Goal: Book appointment/travel/reservation

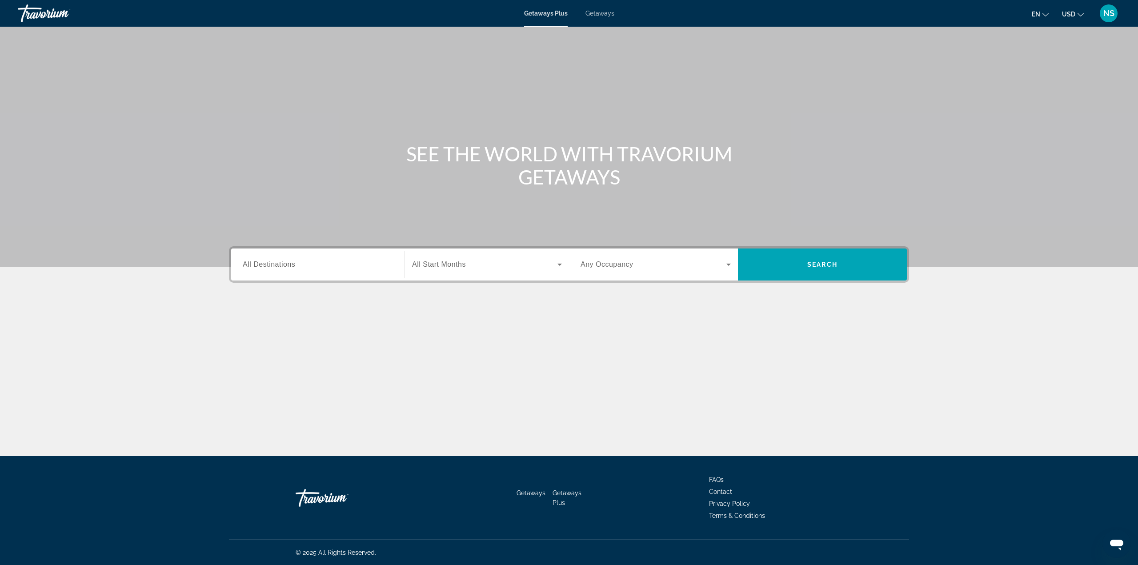
click at [602, 14] on span "Getaways" at bounding box center [600, 13] width 29 height 7
click at [366, 260] on input "Destination All Destinations" at bounding box center [318, 265] width 150 height 11
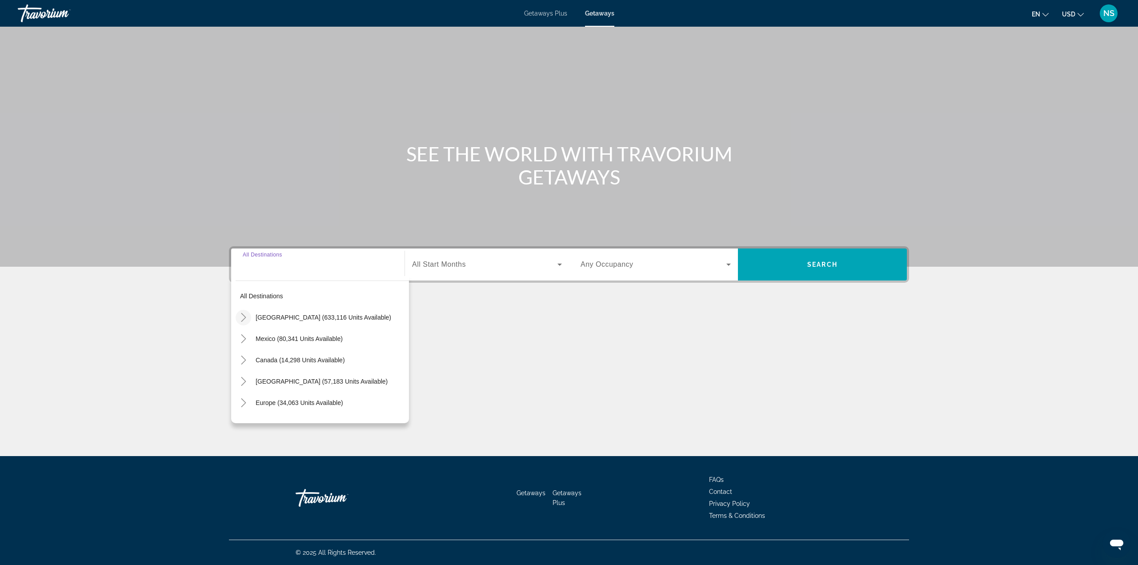
click at [249, 319] on mat-icon "Toggle United States (633,116 units available)" at bounding box center [244, 318] width 16 height 16
click at [255, 361] on mat-icon "Toggle California (70,790 units available)" at bounding box center [253, 356] width 16 height 16
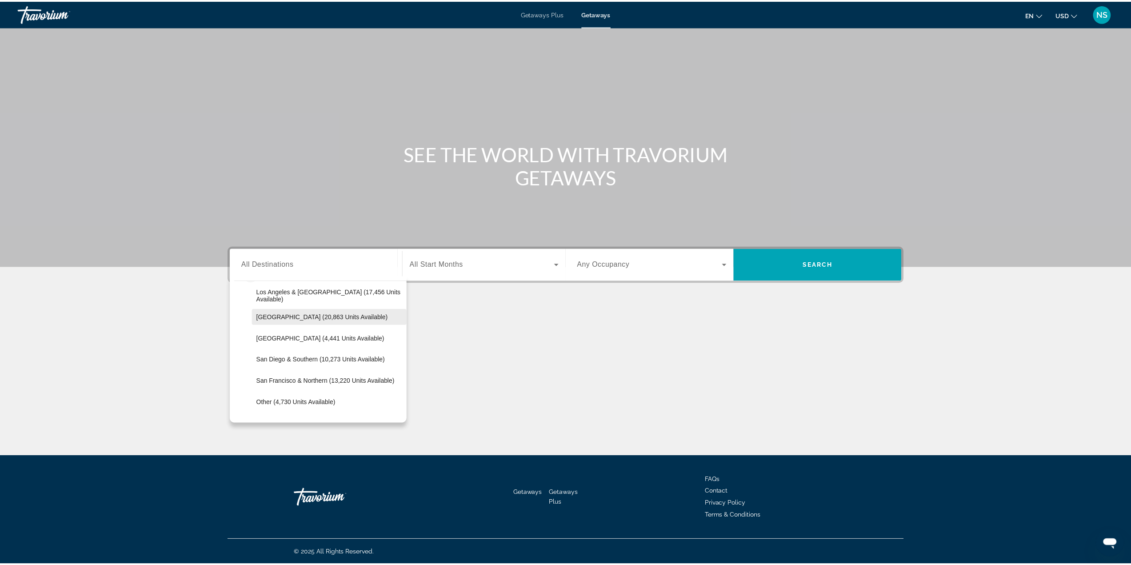
scroll to position [115, 0]
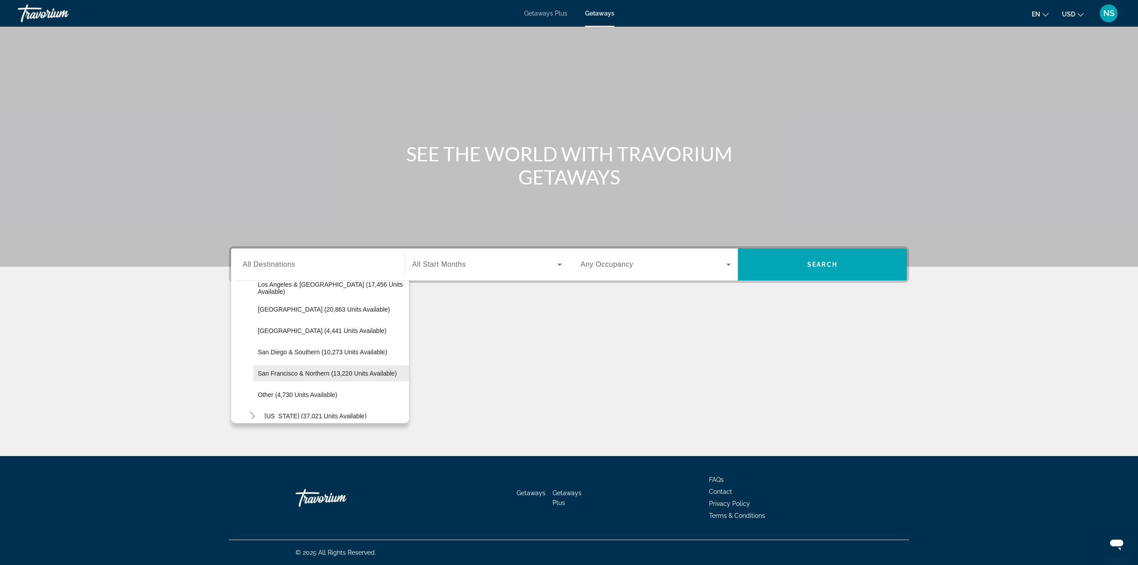
click at [311, 380] on span "Search widget" at bounding box center [331, 373] width 156 height 21
type input "**********"
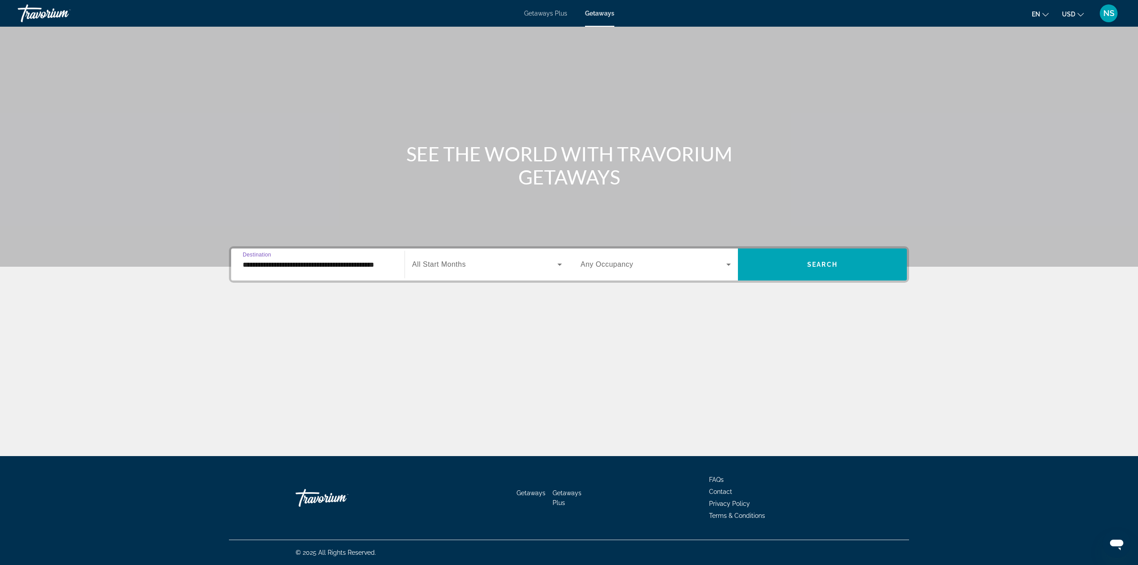
click at [460, 265] on span "All Start Months" at bounding box center [439, 265] width 54 height 8
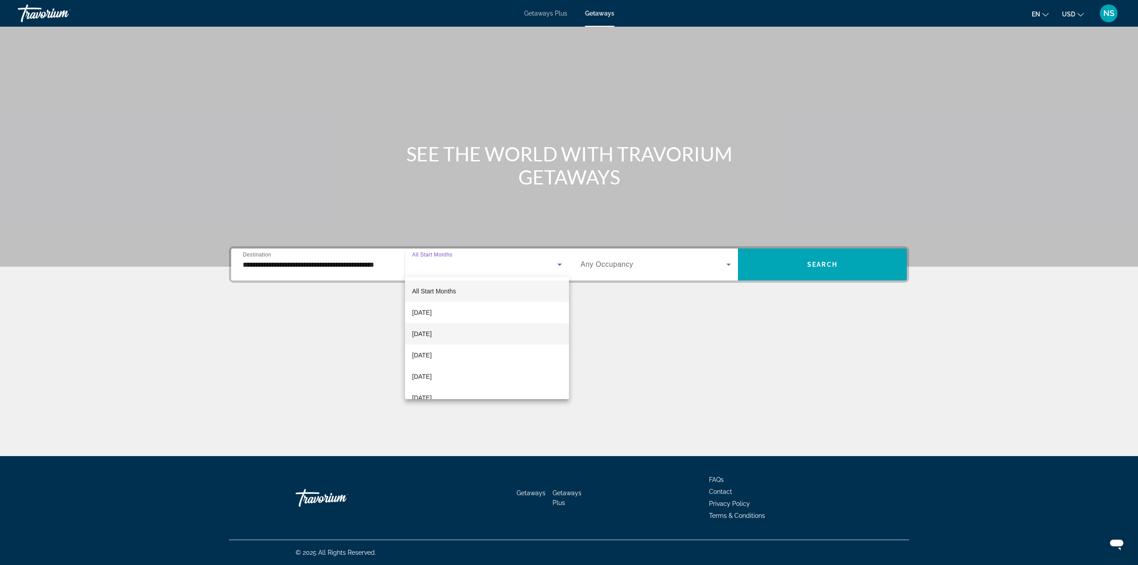
click at [432, 337] on span "[DATE]" at bounding box center [422, 334] width 20 height 11
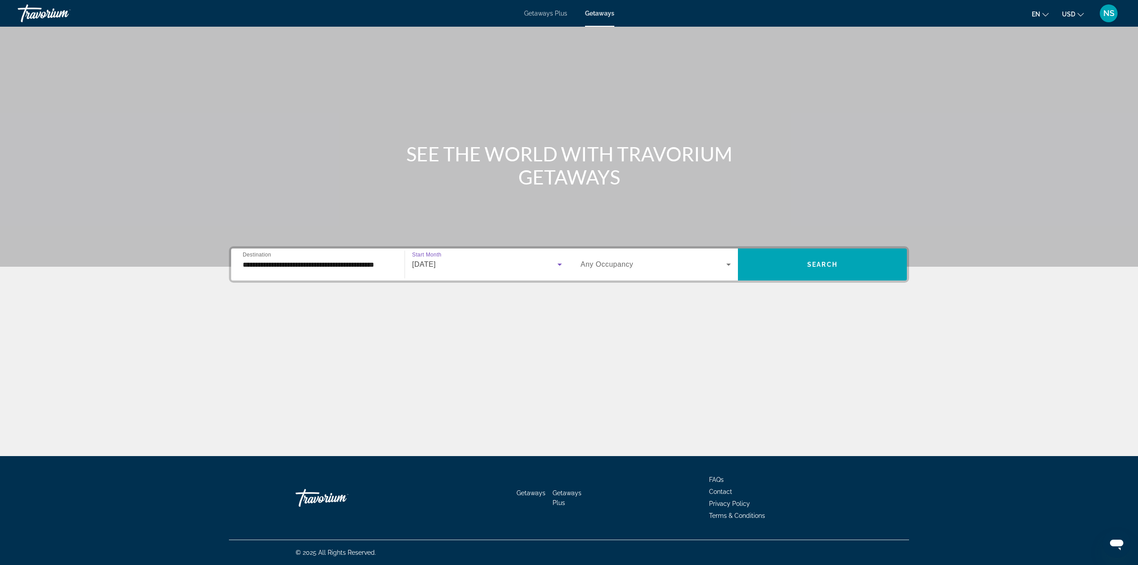
drag, startPoint x: 650, startPoint y: 270, endPoint x: 650, endPoint y: 274, distance: 4.5
click at [650, 274] on div "Search widget" at bounding box center [656, 264] width 150 height 25
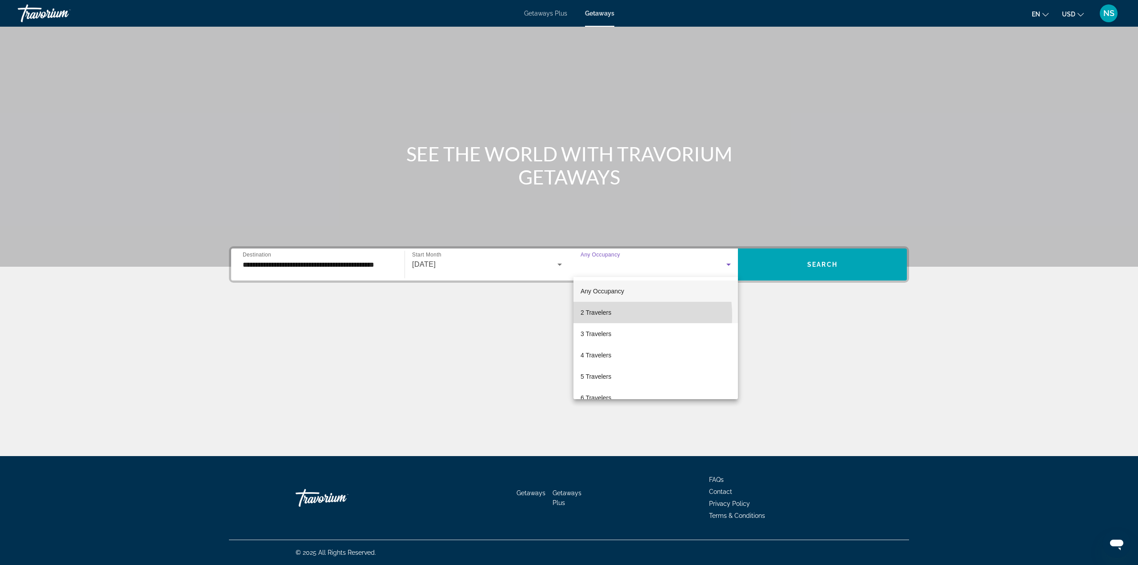
click at [605, 316] on span "2 Travelers" at bounding box center [596, 312] width 31 height 11
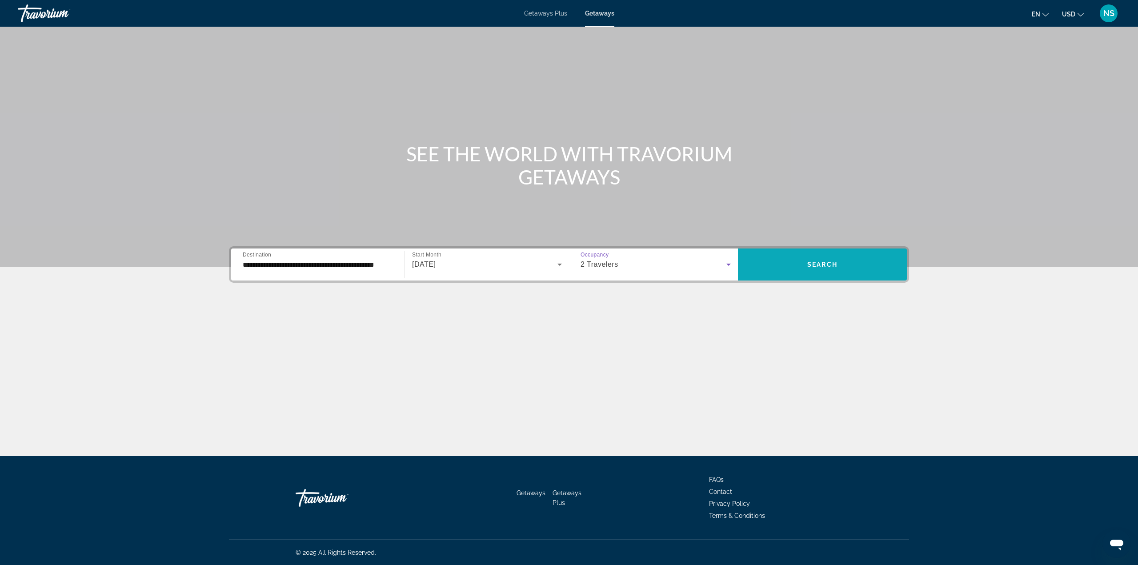
click at [789, 258] on span "Search widget" at bounding box center [822, 264] width 169 height 21
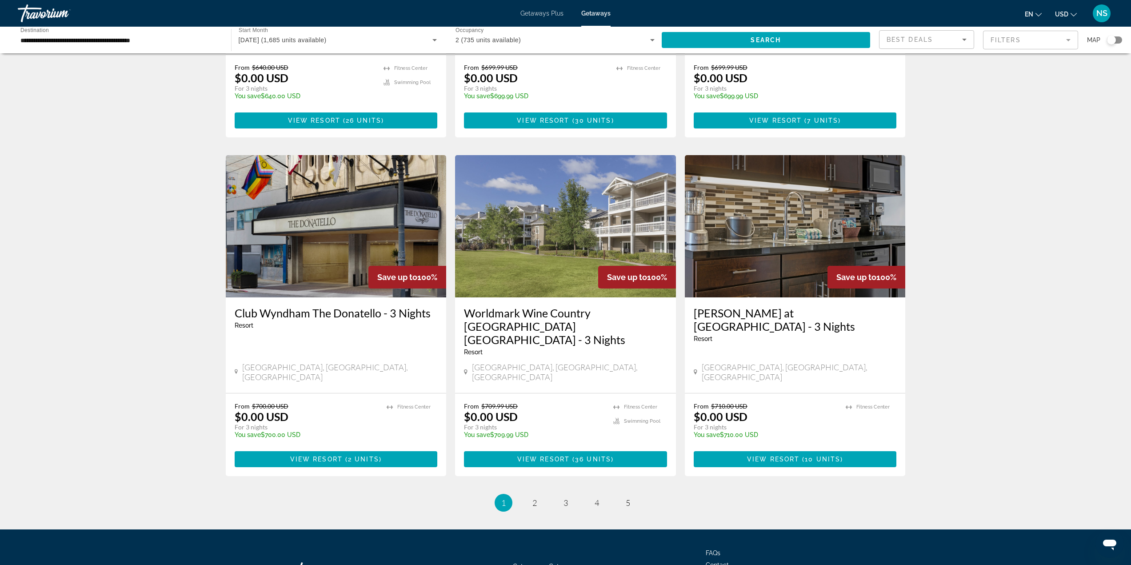
scroll to position [927, 0]
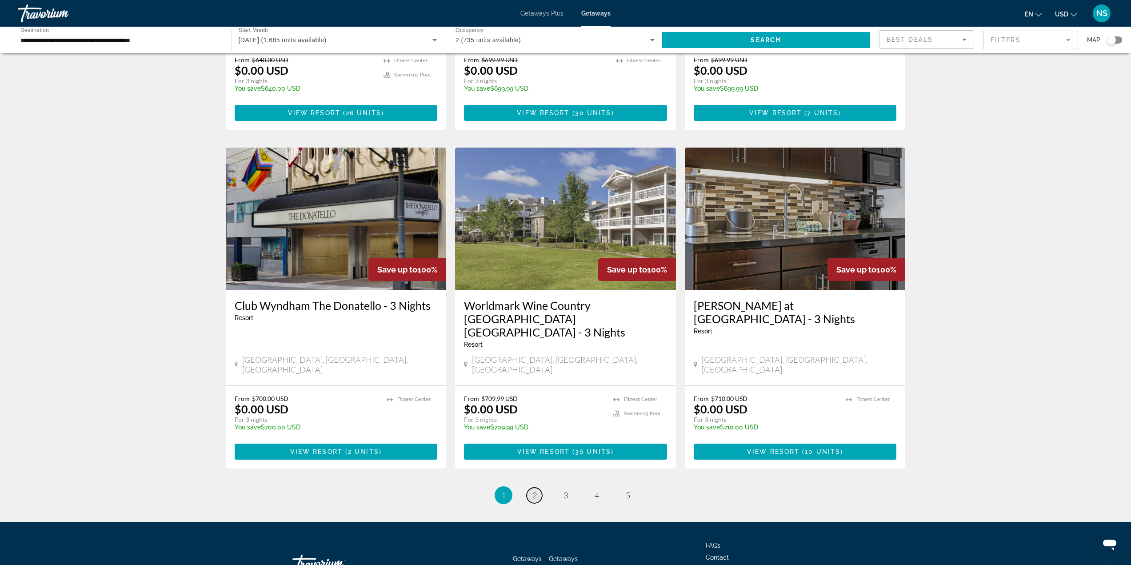
click at [533, 490] on span "2" at bounding box center [535, 495] width 4 height 10
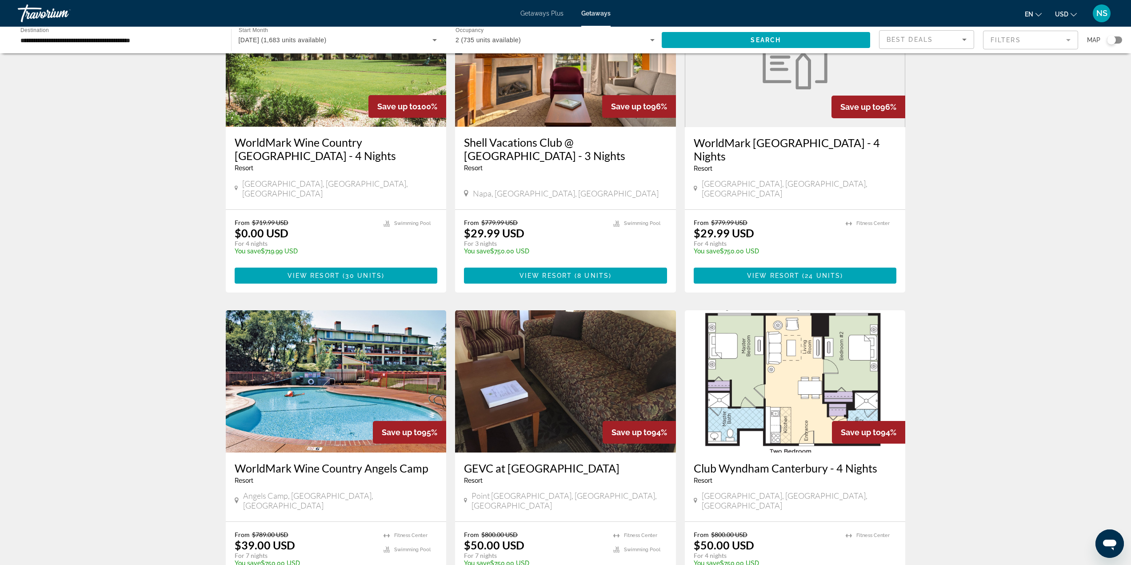
scroll to position [113, 0]
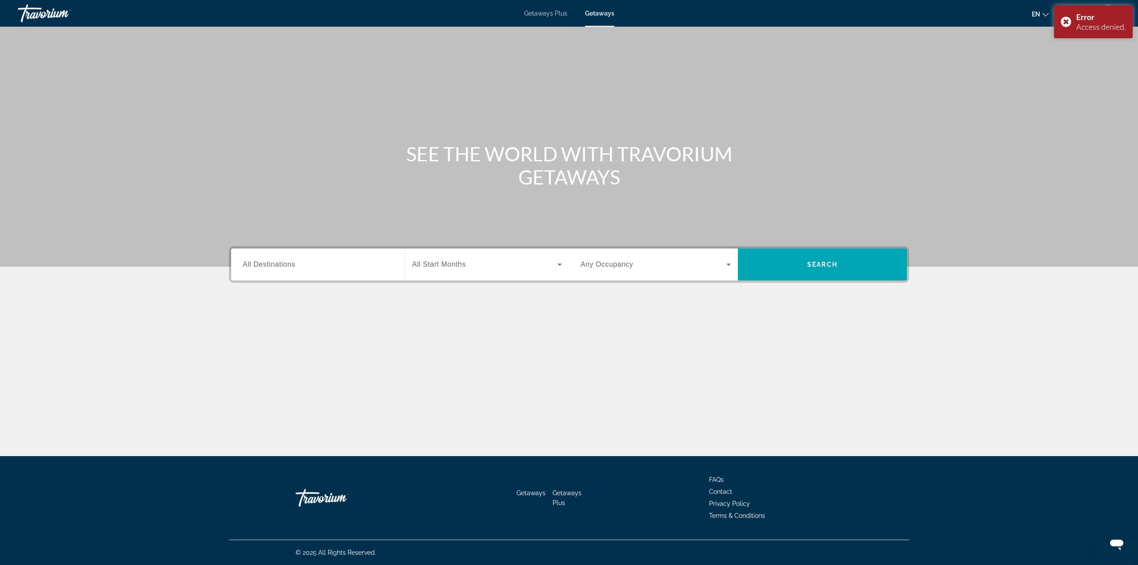
drag, startPoint x: 372, startPoint y: 273, endPoint x: 361, endPoint y: 276, distance: 11.4
click at [372, 273] on div "Search widget" at bounding box center [318, 264] width 150 height 25
drag, startPoint x: 286, startPoint y: 271, endPoint x: 280, endPoint y: 262, distance: 11.1
click at [284, 264] on div "Destination All Destinations" at bounding box center [318, 264] width 150 height 25
click at [282, 260] on input "Destination All Destinations" at bounding box center [318, 265] width 150 height 11
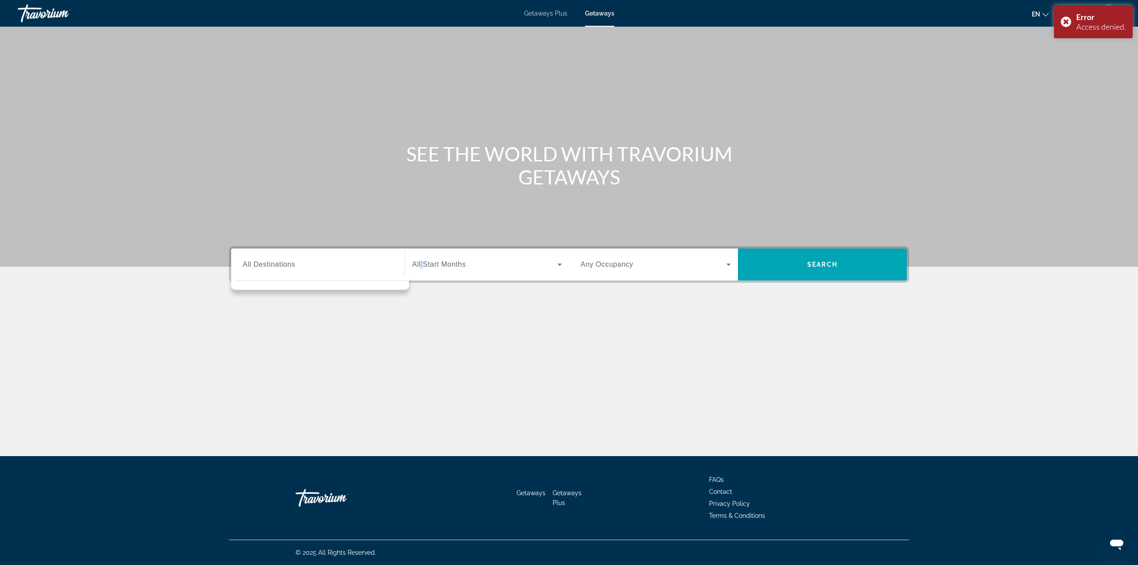
click at [422, 261] on span "All Start Months" at bounding box center [439, 265] width 54 height 8
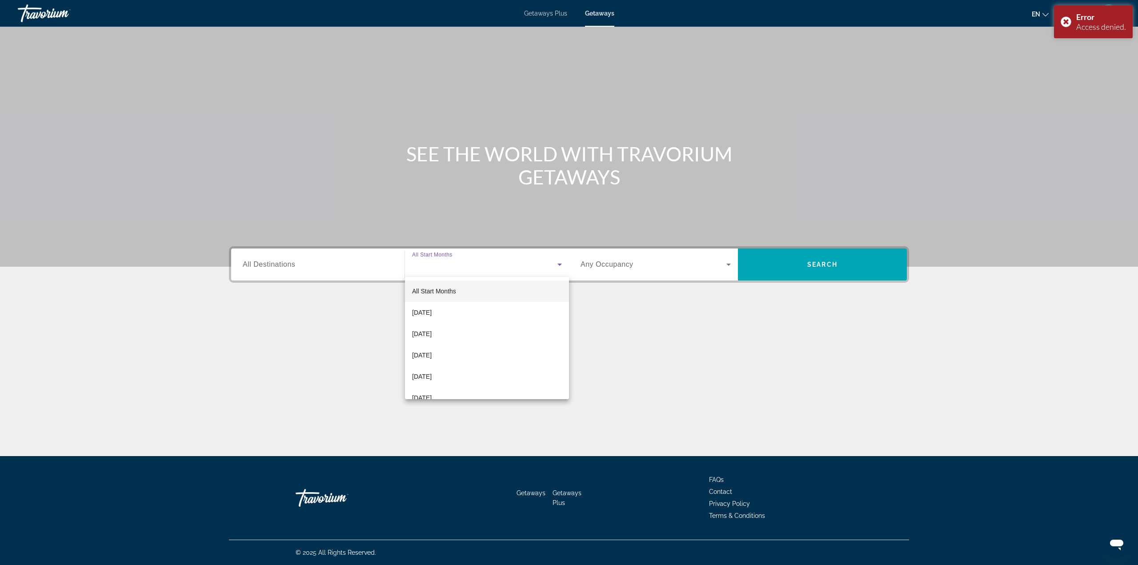
click at [322, 265] on div at bounding box center [569, 282] width 1138 height 565
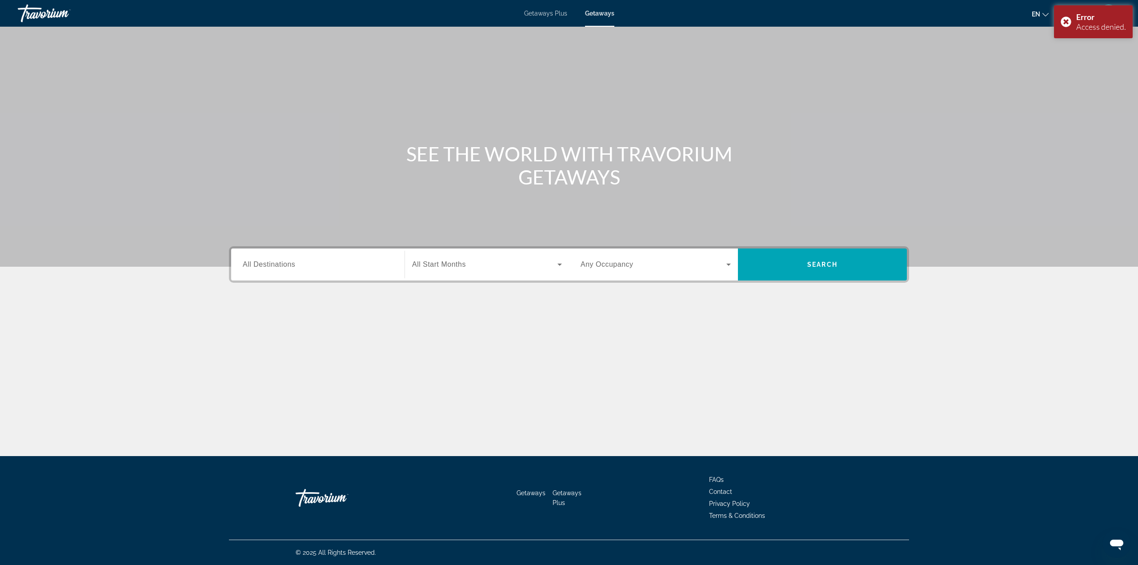
click at [597, 8] on div "Getaways Plus Getaways en English Español Français Italiano Português русский U…" at bounding box center [569, 13] width 1138 height 23
click at [600, 13] on span "Getaways" at bounding box center [599, 13] width 29 height 7
click at [1070, 23] on div "Error Access denied." at bounding box center [1093, 21] width 79 height 33
click at [307, 268] on input "Destination All Destinations" at bounding box center [318, 265] width 150 height 11
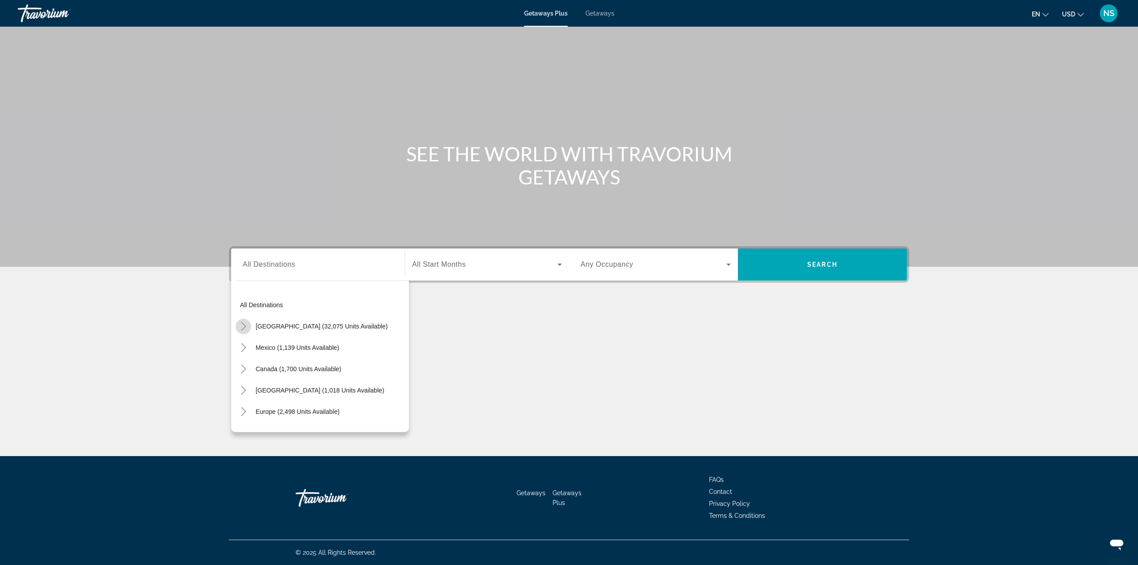
click at [239, 328] on icon "Toggle United States (32,075 units available)" at bounding box center [243, 326] width 9 height 9
click at [253, 365] on icon "Toggle California (2,267 units available)" at bounding box center [252, 364] width 5 height 9
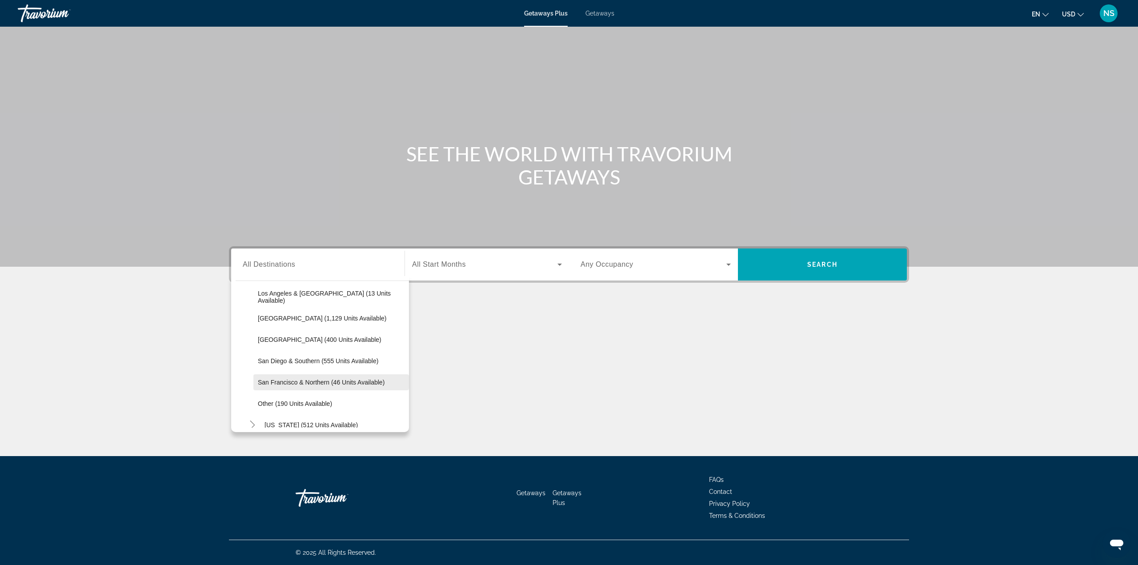
click at [338, 388] on span "Search widget" at bounding box center [331, 382] width 156 height 21
type input "**********"
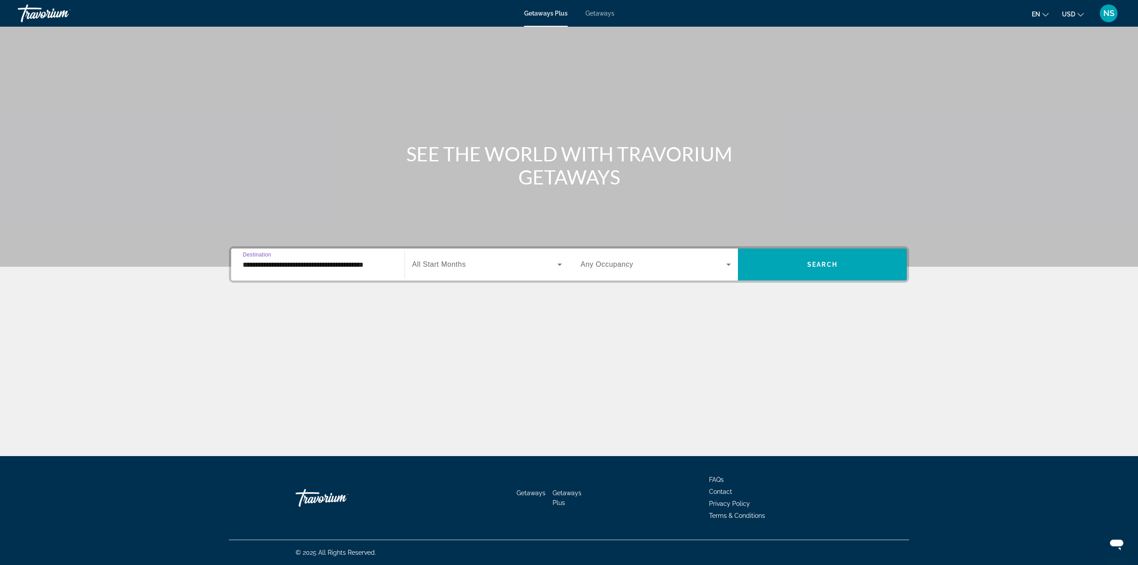
click at [482, 257] on div "Search widget" at bounding box center [487, 264] width 150 height 25
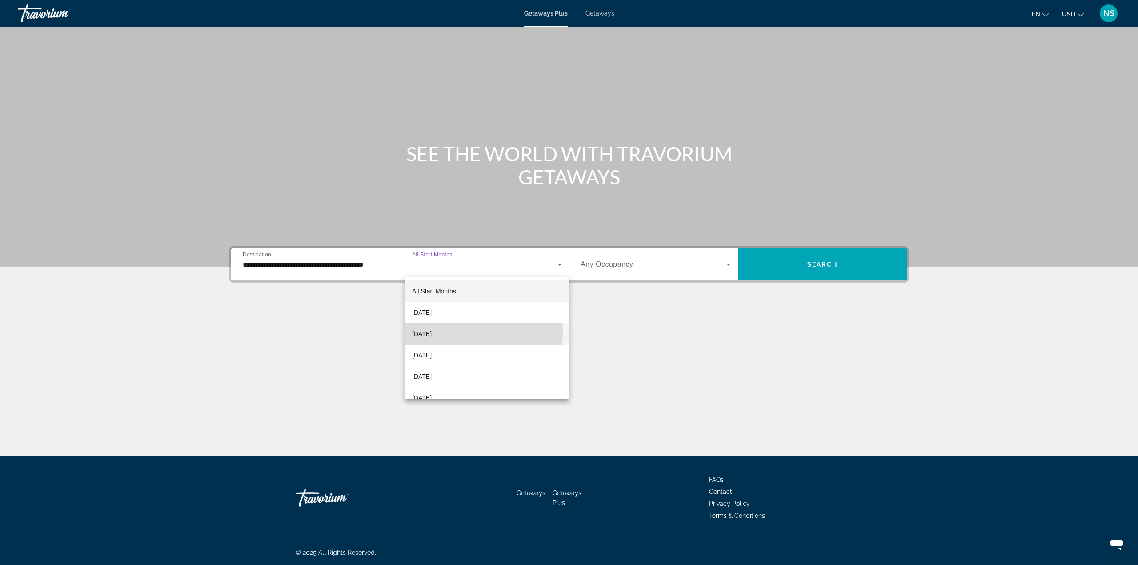
click at [432, 332] on span "[DATE]" at bounding box center [422, 334] width 20 height 11
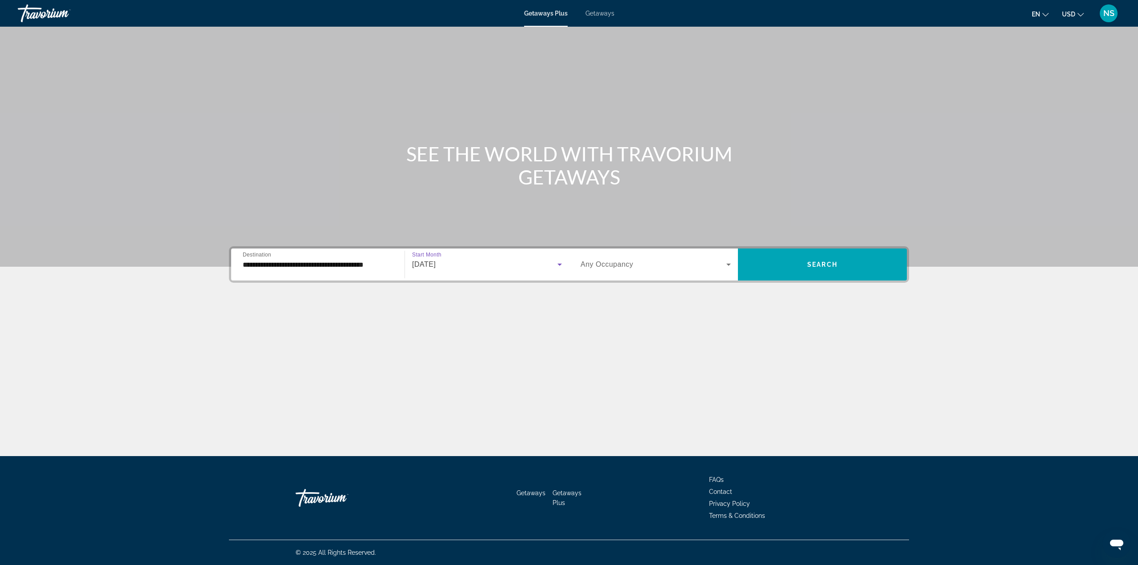
click at [598, 273] on div "Search widget" at bounding box center [656, 264] width 150 height 25
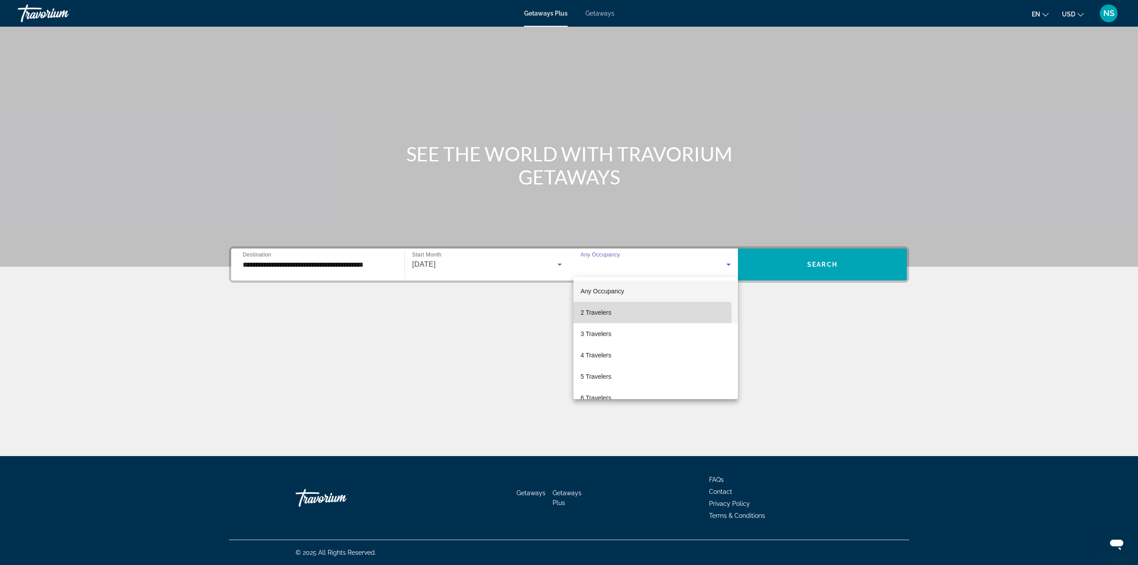
click at [595, 314] on span "2 Travelers" at bounding box center [596, 312] width 31 height 11
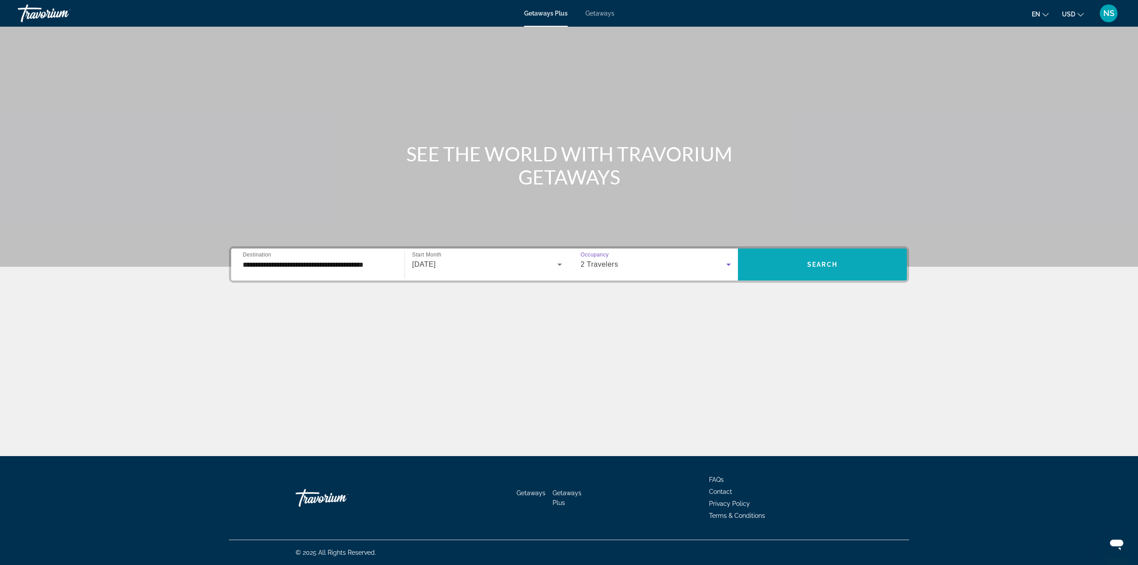
click at [778, 261] on span "Search widget" at bounding box center [822, 264] width 169 height 21
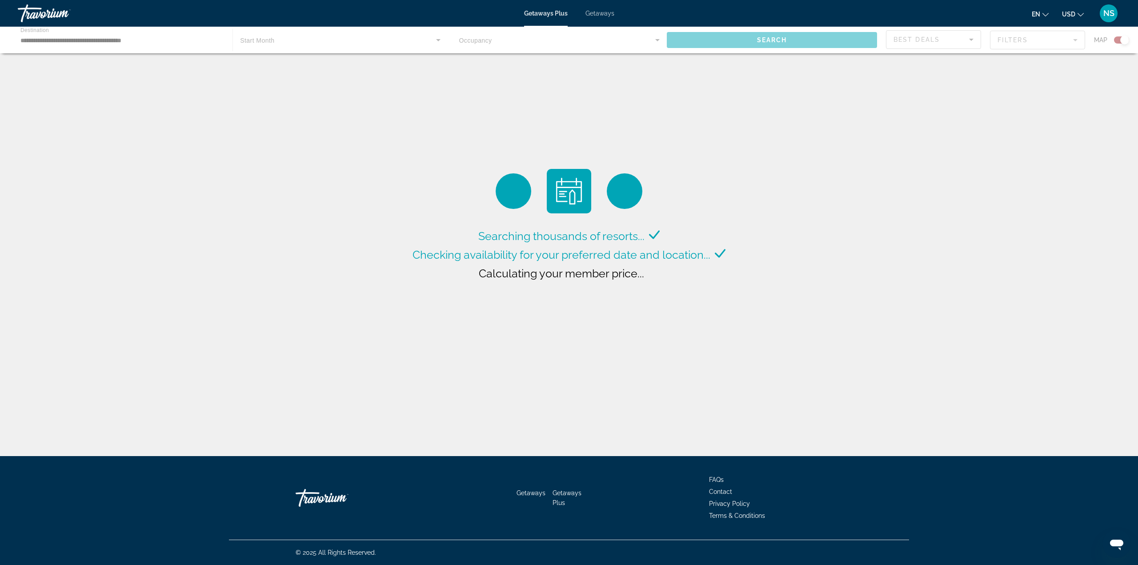
click at [53, 16] on div "Travorium" at bounding box center [62, 13] width 89 height 23
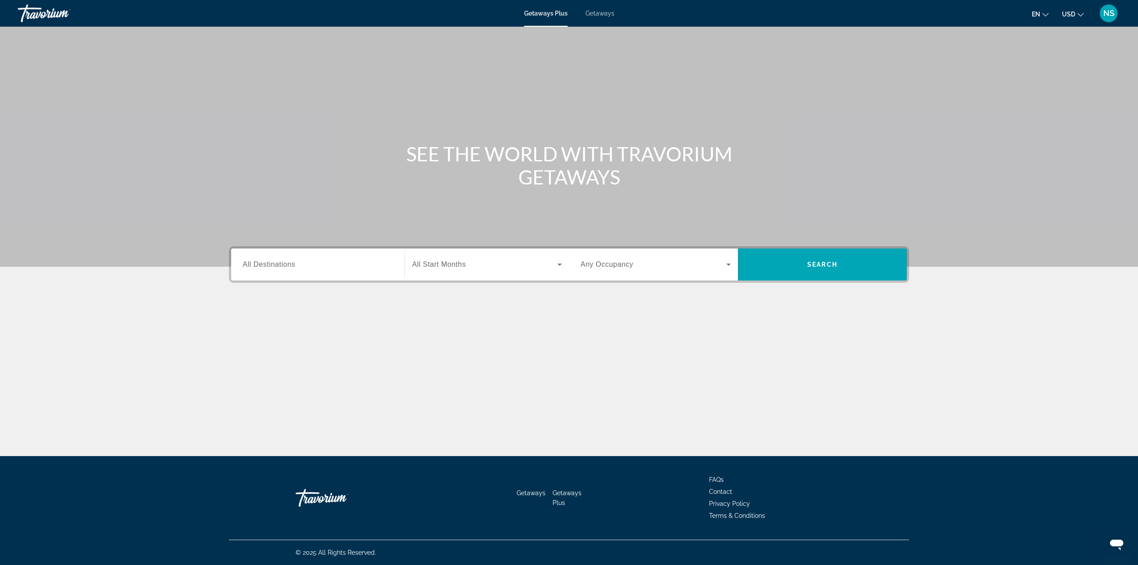
drag, startPoint x: 322, startPoint y: 271, endPoint x: 313, endPoint y: 269, distance: 10.0
click at [319, 269] on div "Search widget" at bounding box center [318, 264] width 150 height 25
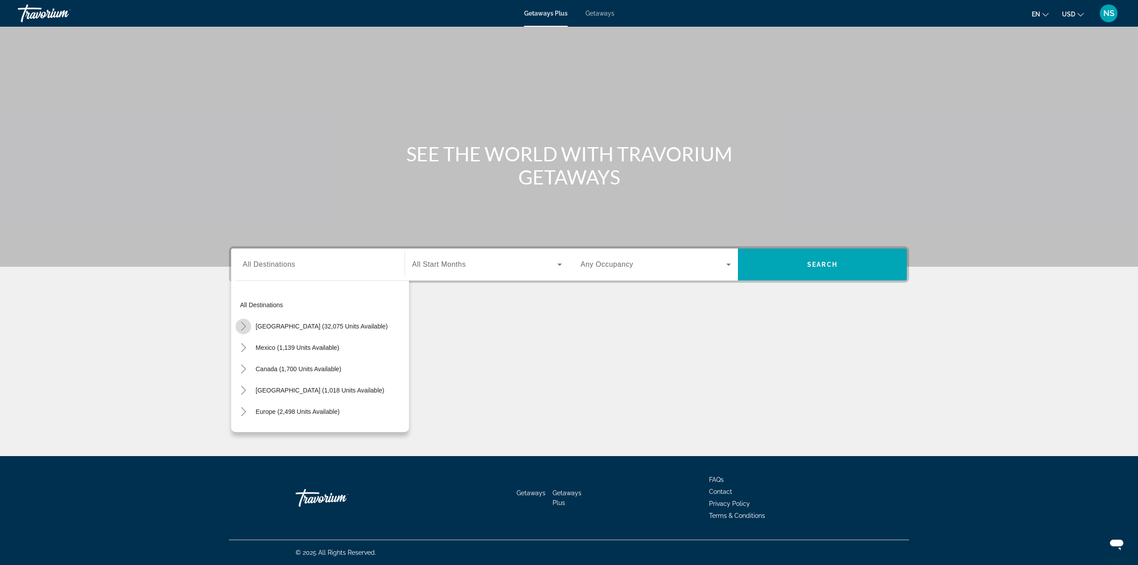
click at [245, 327] on icon "Toggle United States (32,075 units available)" at bounding box center [243, 326] width 5 height 9
click at [251, 362] on icon "Toggle California (2,267 units available)" at bounding box center [252, 364] width 9 height 9
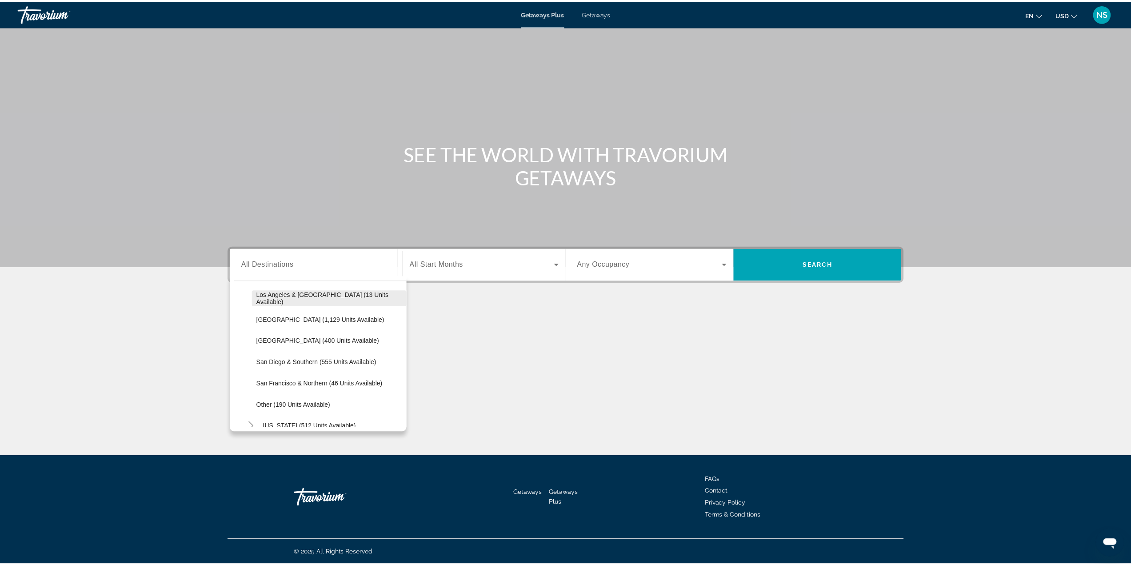
scroll to position [115, 0]
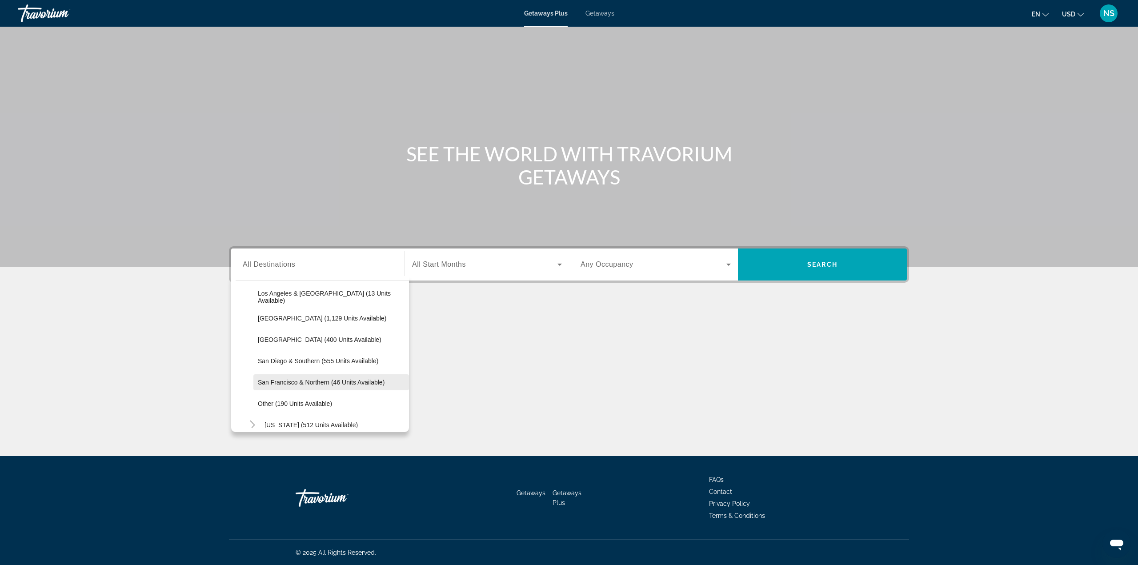
click at [318, 383] on span "San Francisco & Northern (46 units available)" at bounding box center [321, 382] width 127 height 7
type input "**********"
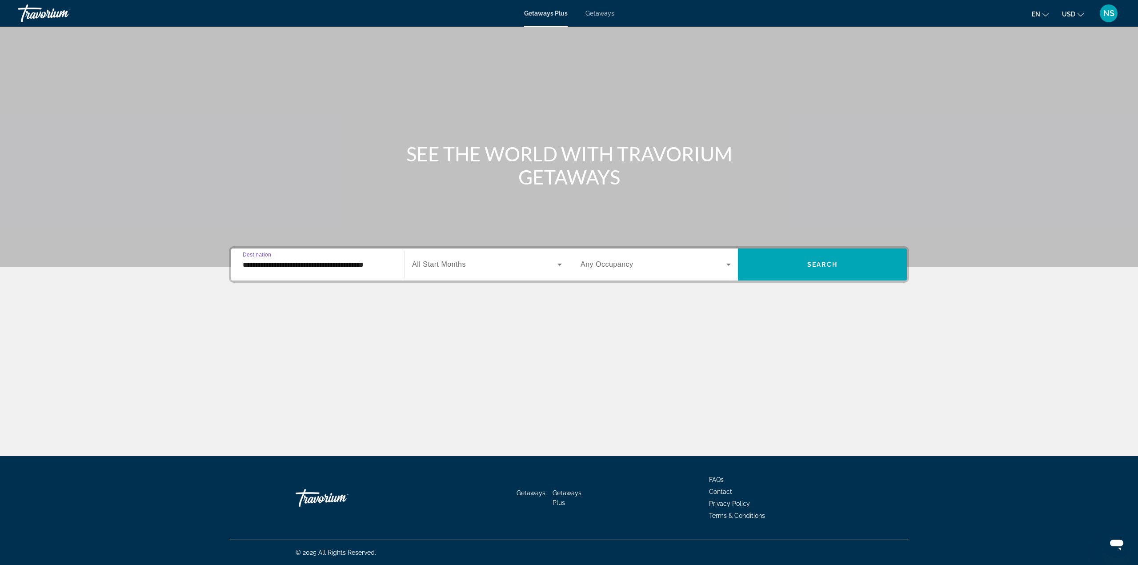
click at [459, 265] on span "All Start Months" at bounding box center [439, 265] width 54 height 8
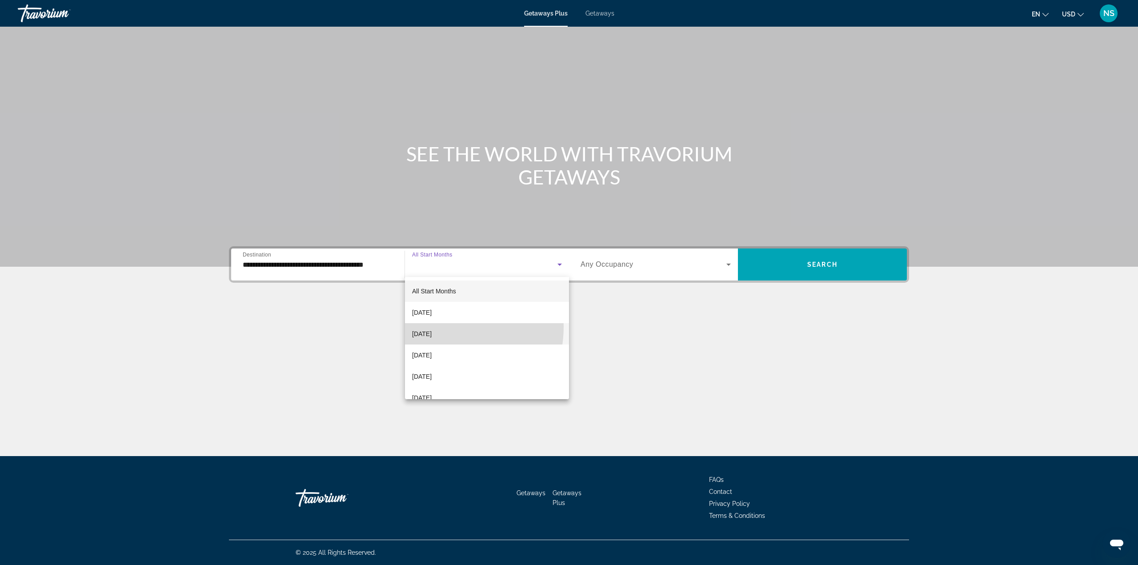
click at [439, 327] on mat-option "[DATE]" at bounding box center [487, 333] width 164 height 21
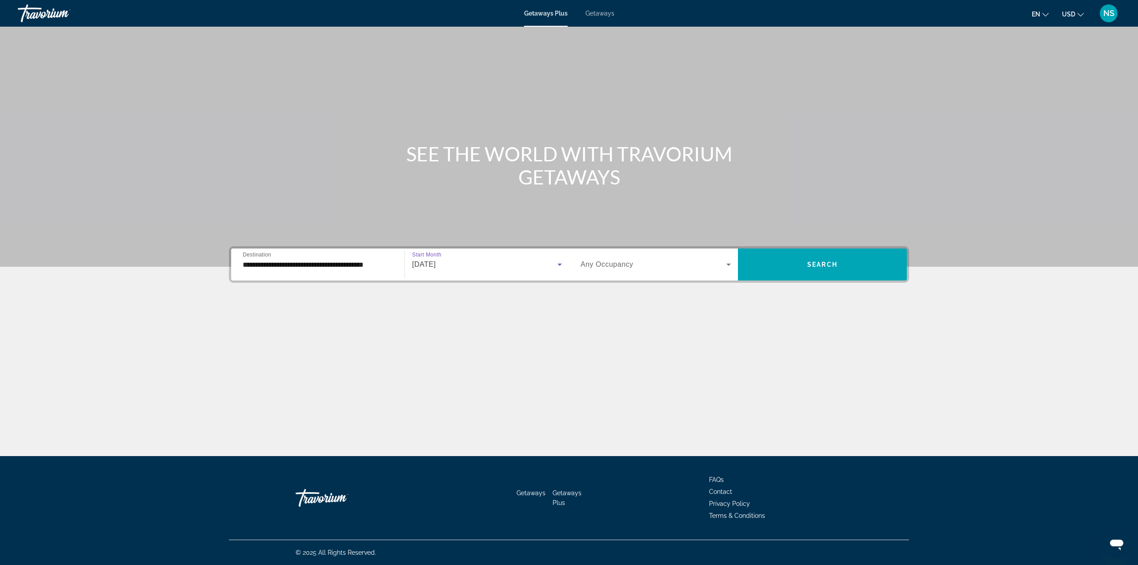
click at [636, 264] on span "Search widget" at bounding box center [654, 264] width 146 height 11
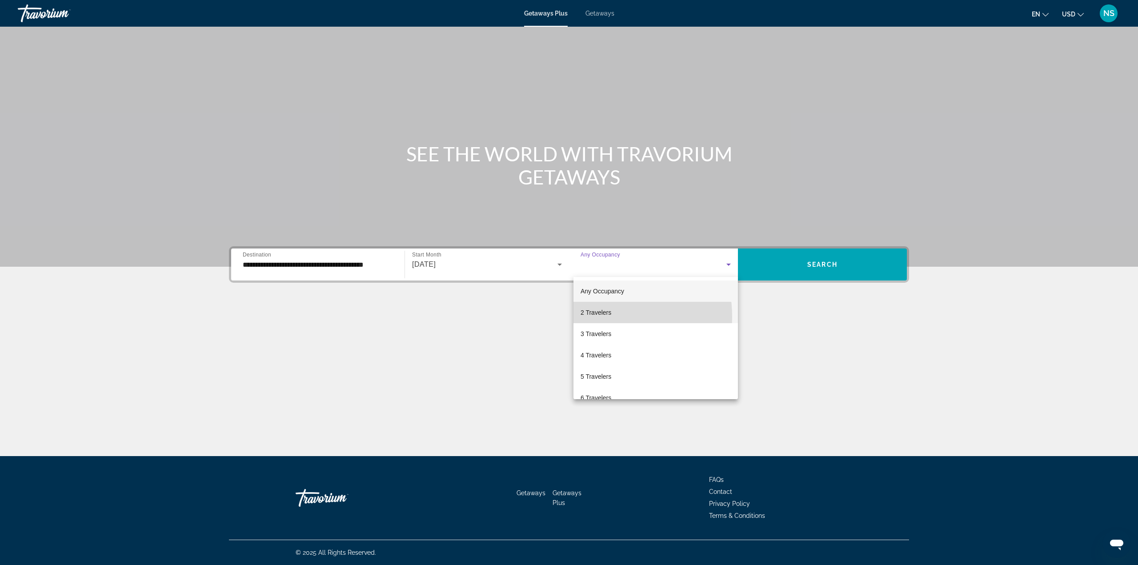
click at [600, 317] on span "2 Travelers" at bounding box center [596, 312] width 31 height 11
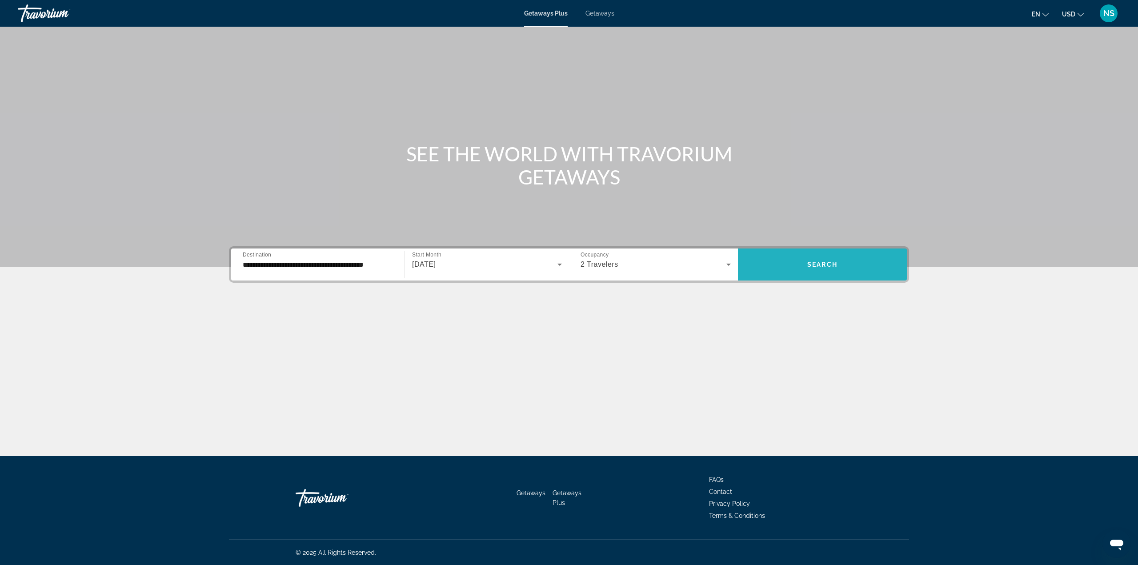
click at [786, 266] on span "Search widget" at bounding box center [822, 264] width 169 height 21
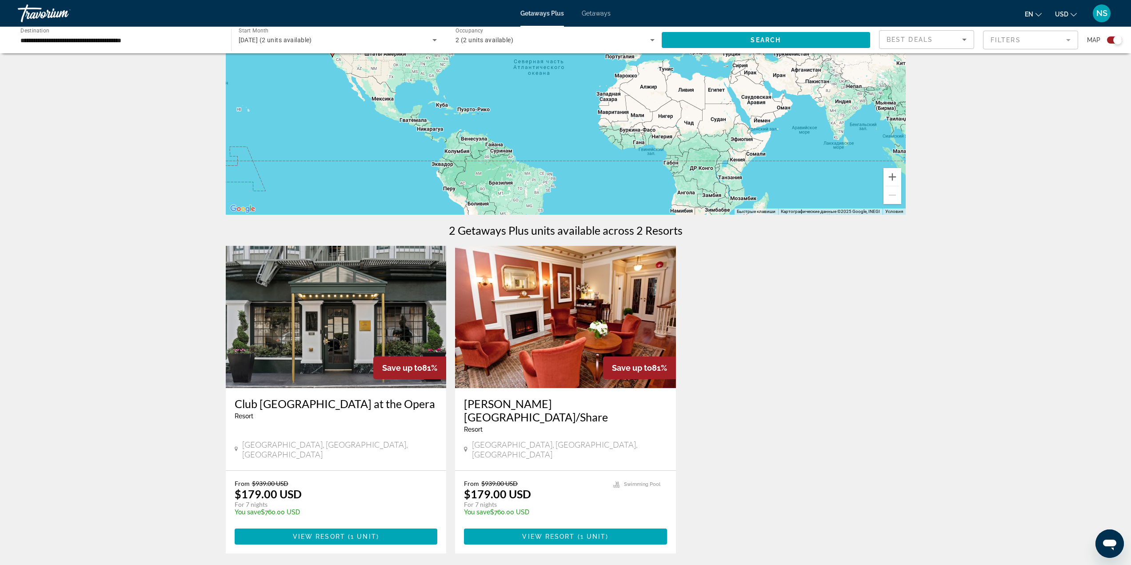
scroll to position [133, 0]
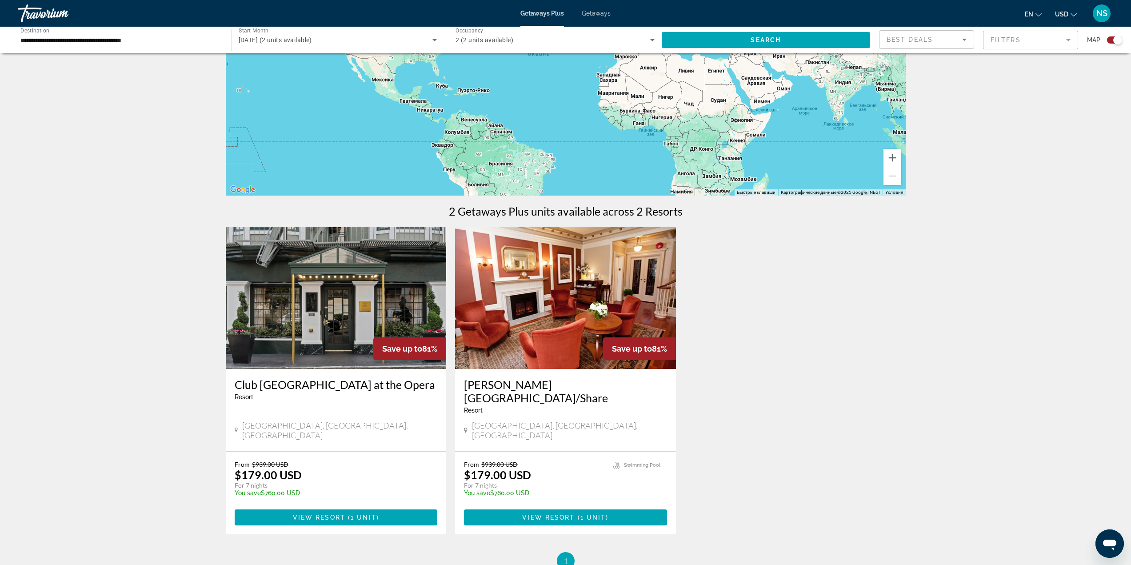
click at [366, 383] on h3 "Club [GEOGRAPHIC_DATA] at the Opera" at bounding box center [336, 384] width 203 height 13
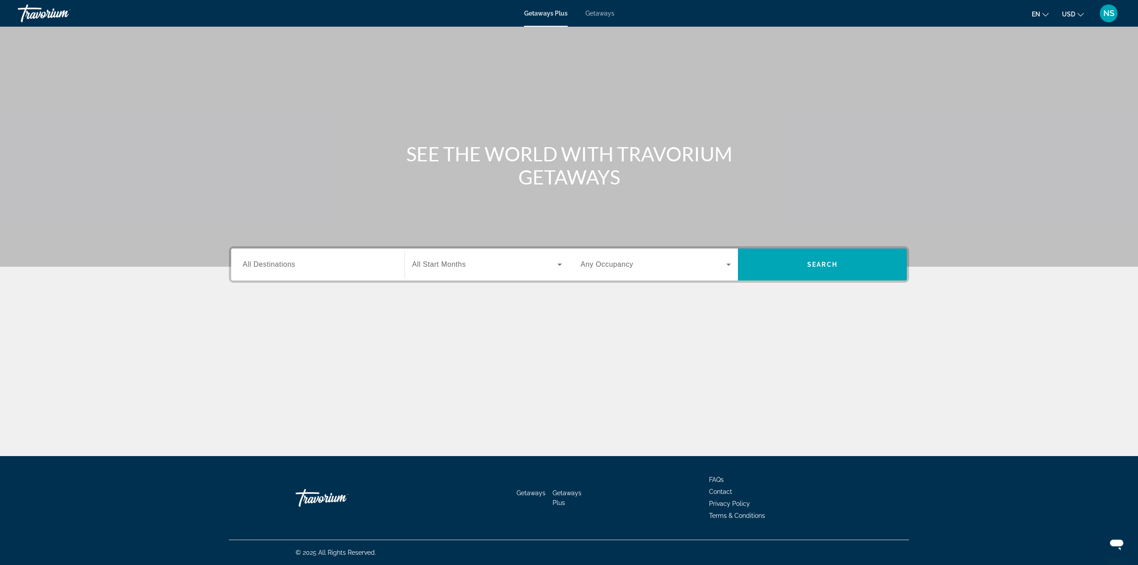
click at [336, 267] on input "Destination All Destinations" at bounding box center [318, 265] width 150 height 11
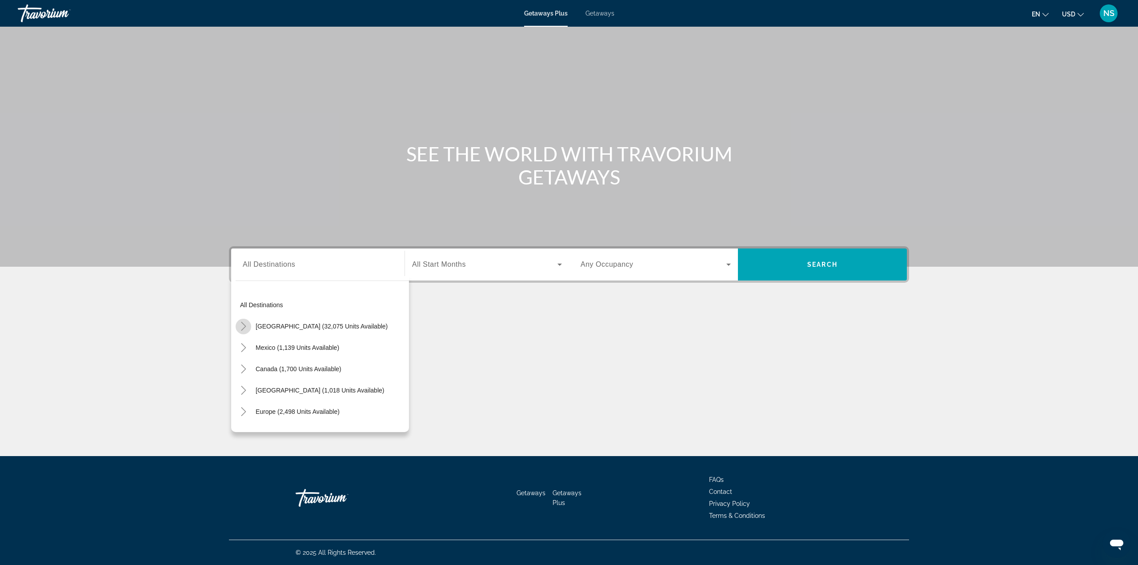
click at [243, 332] on mat-icon "Toggle United States (32,075 units available)" at bounding box center [244, 327] width 16 height 16
click at [246, 325] on mat-icon "Toggle California (2,267 units available)" at bounding box center [253, 321] width 16 height 16
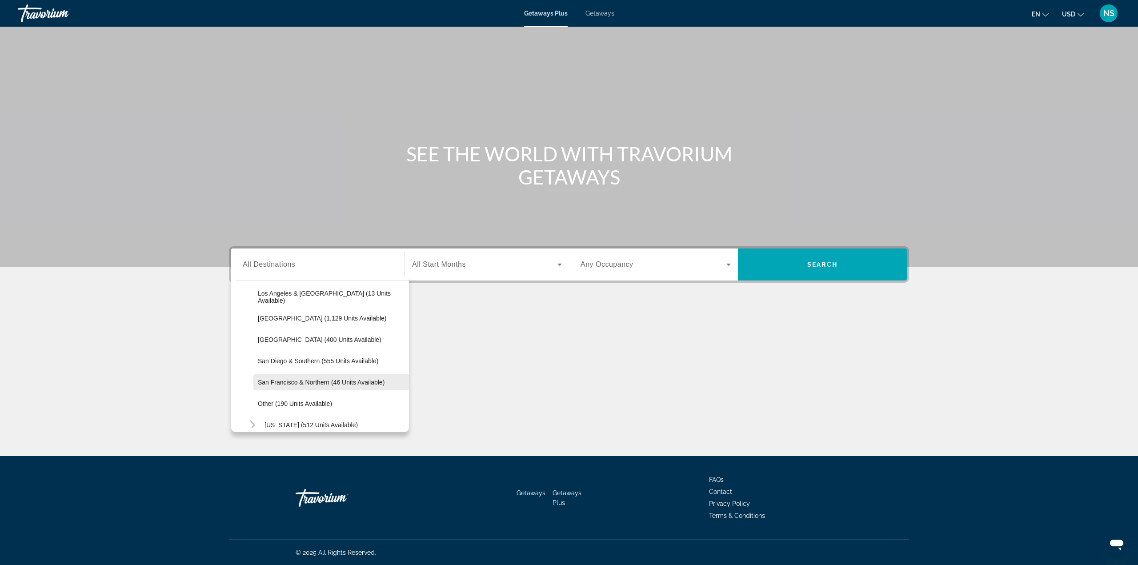
click at [301, 381] on span "San Francisco & Northern (46 units available)" at bounding box center [321, 382] width 127 height 7
type input "**********"
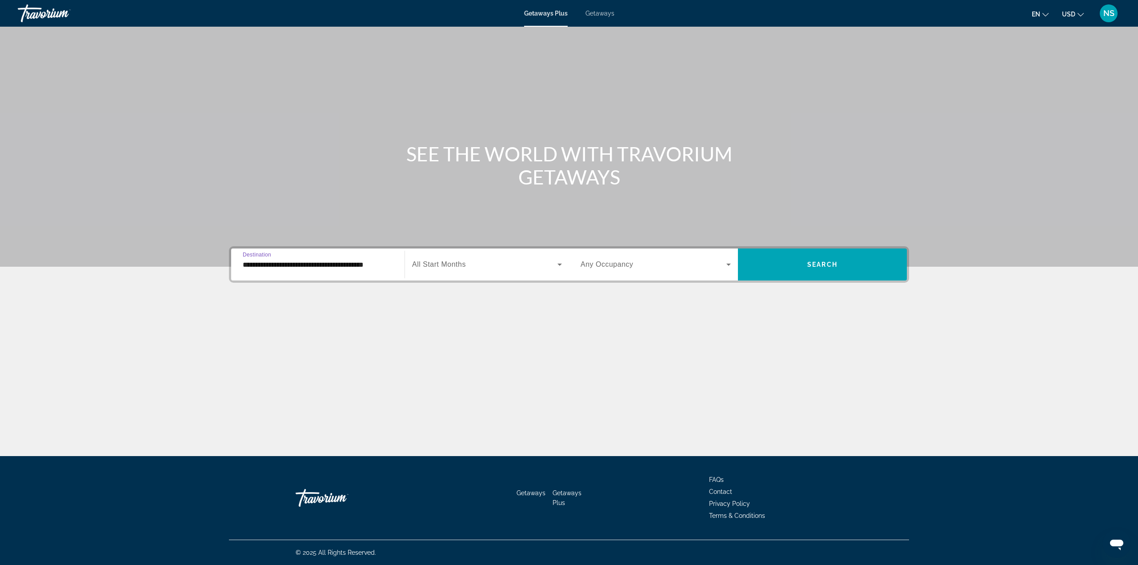
click at [492, 265] on span "Search widget" at bounding box center [484, 264] width 145 height 11
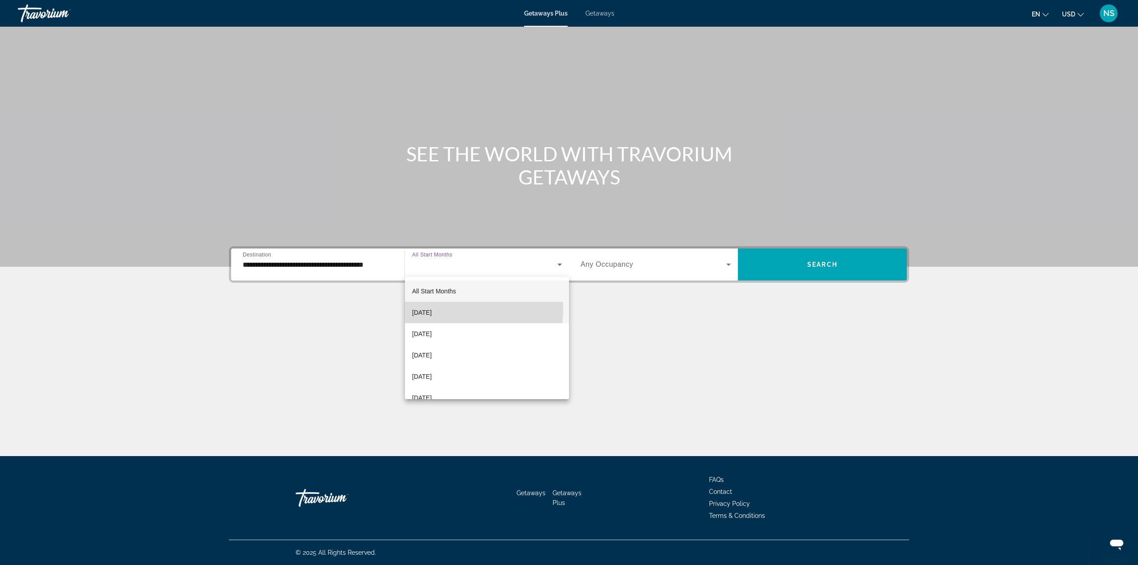
click at [432, 309] on span "[DATE]" at bounding box center [422, 312] width 20 height 11
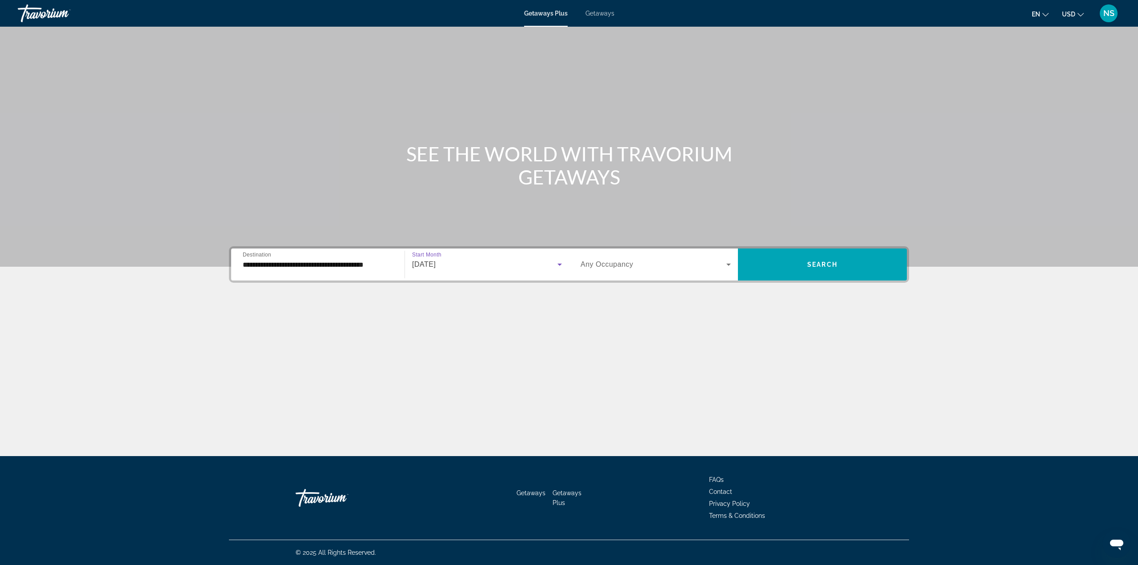
click at [484, 269] on div "[DATE]" at bounding box center [484, 264] width 145 height 11
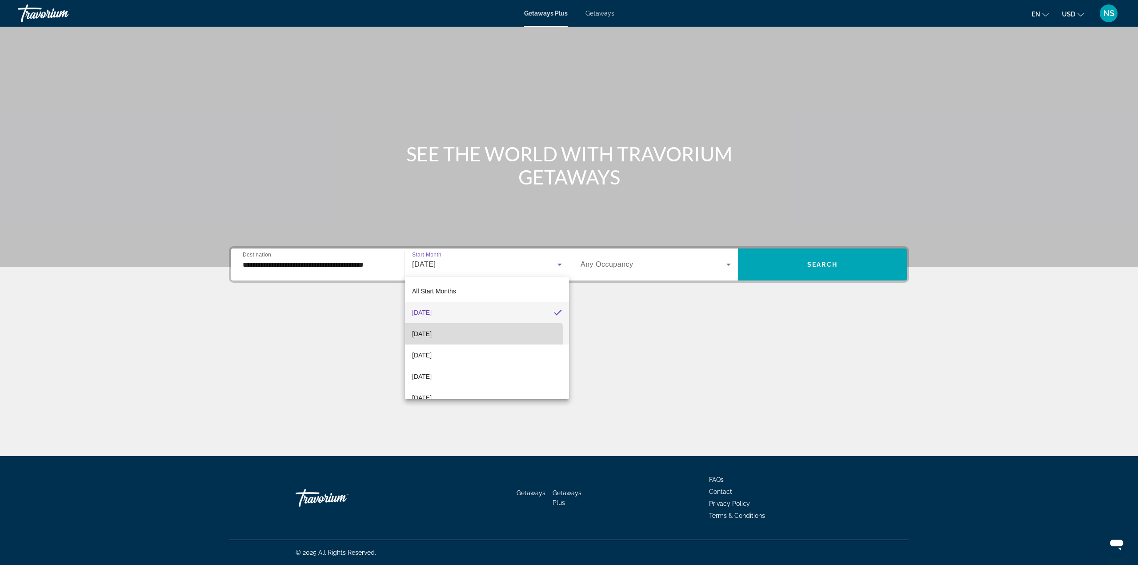
click at [468, 337] on mat-option "[DATE]" at bounding box center [487, 333] width 164 height 21
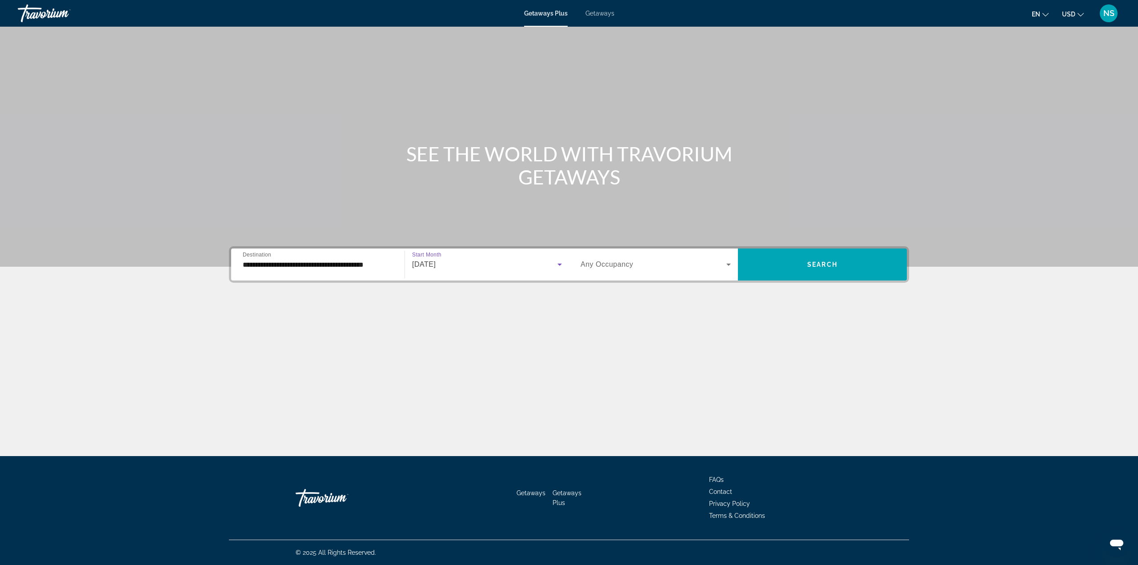
click at [603, 271] on div "Search widget" at bounding box center [656, 264] width 150 height 25
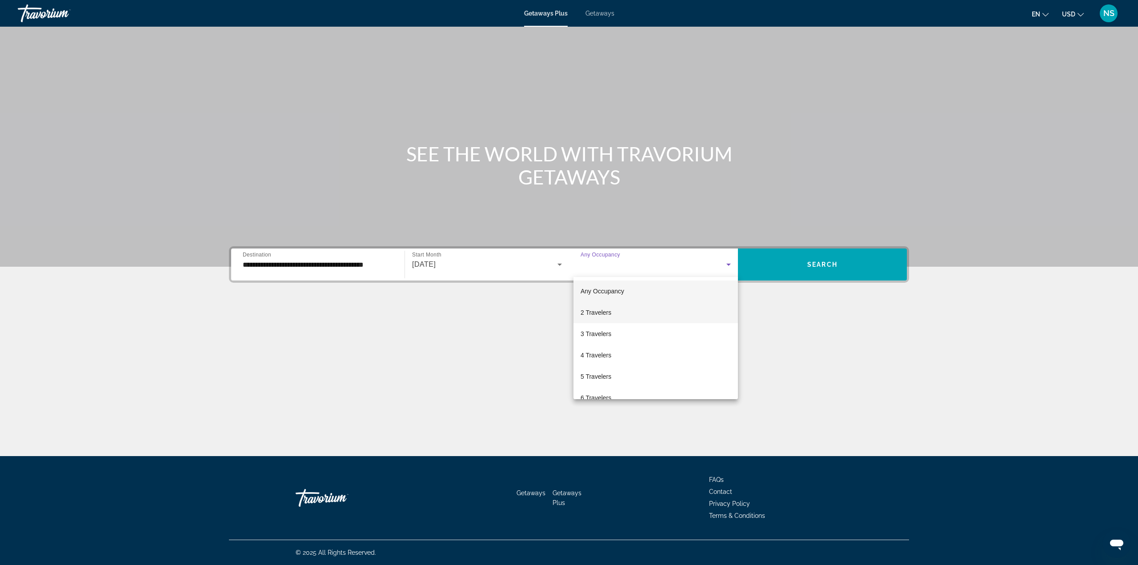
click at [583, 312] on span "2 Travelers" at bounding box center [596, 312] width 31 height 11
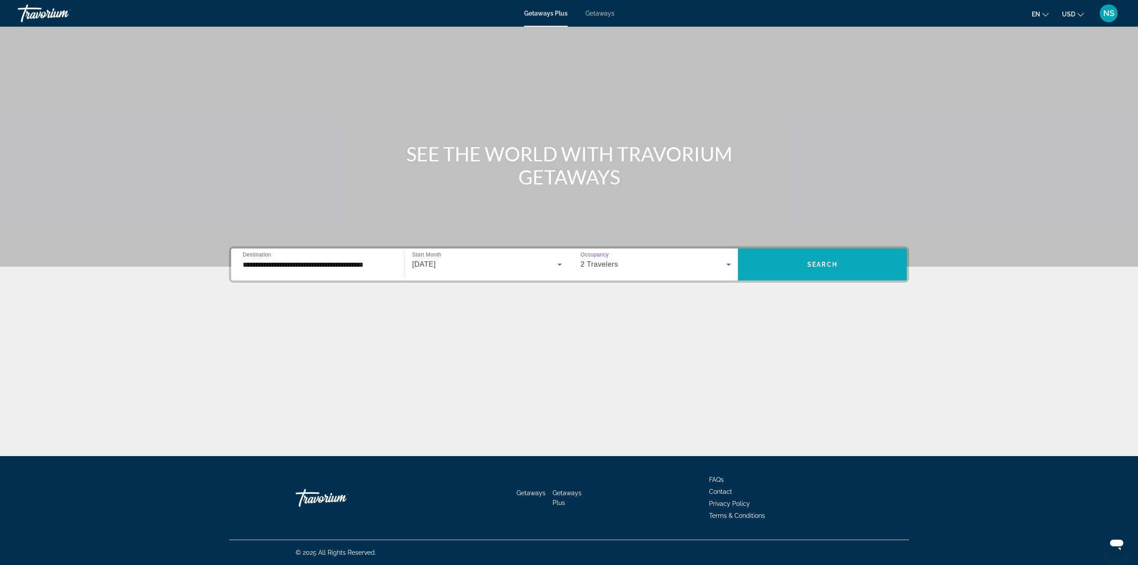
click at [751, 262] on span "Search widget" at bounding box center [822, 264] width 169 height 21
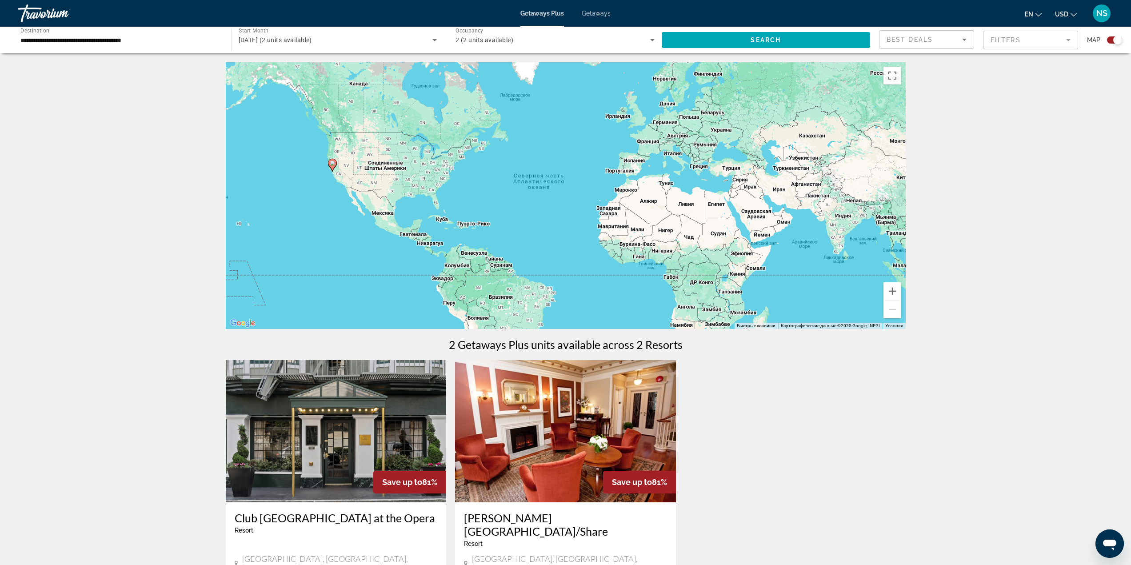
click at [355, 523] on h3 "Club [GEOGRAPHIC_DATA] at the Opera" at bounding box center [336, 517] width 203 height 13
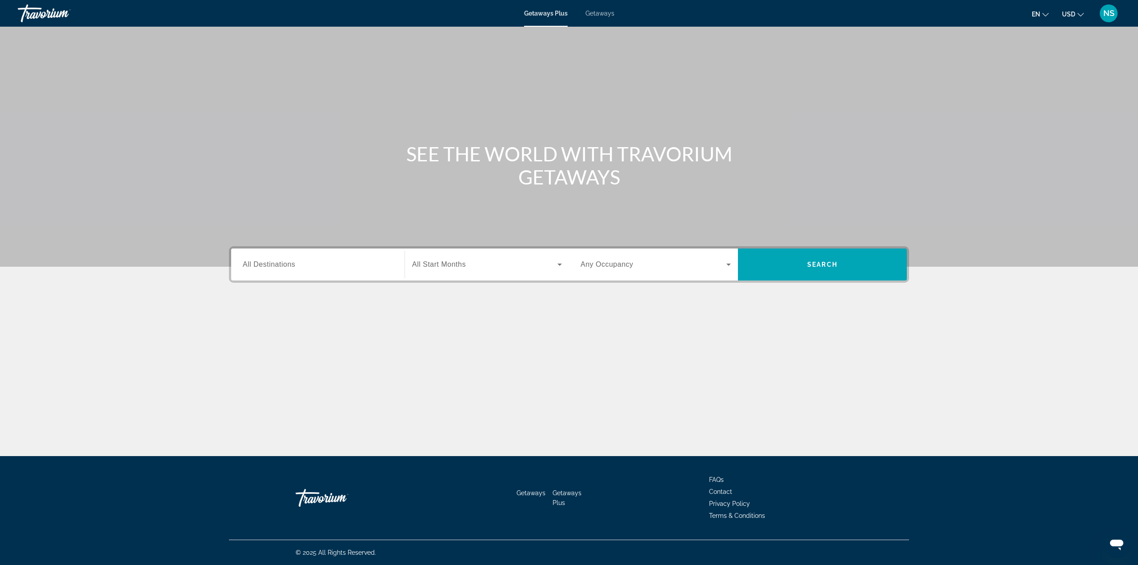
click at [289, 257] on div "Search widget" at bounding box center [318, 264] width 150 height 25
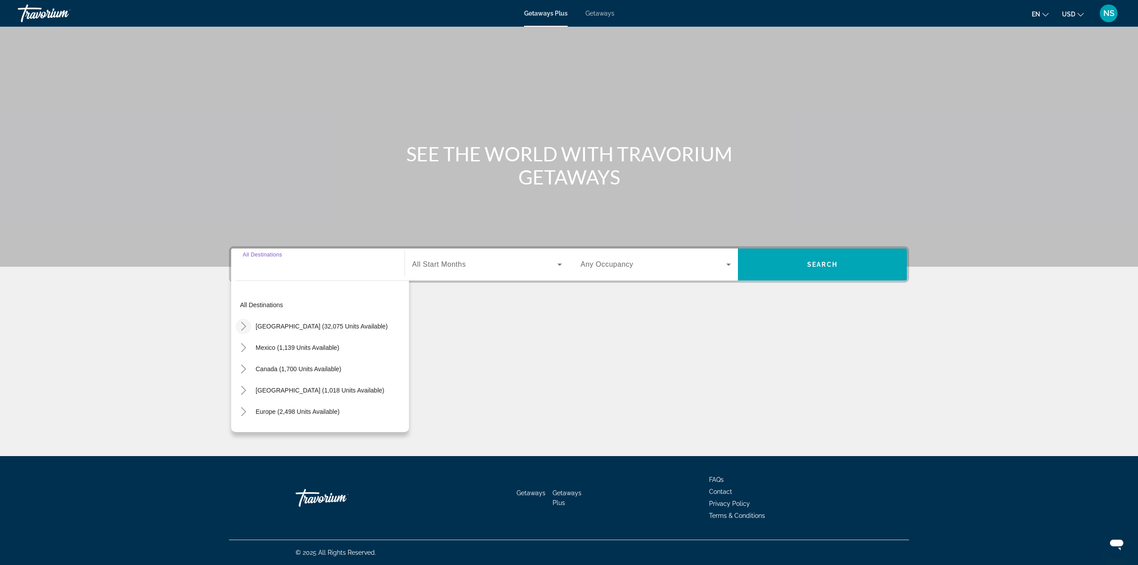
click at [243, 336] on span "Toggle United States (32,075 units available)" at bounding box center [243, 326] width 21 height 21
click at [253, 372] on button "Toggle California (2,267 units available)" at bounding box center [253, 365] width 16 height 16
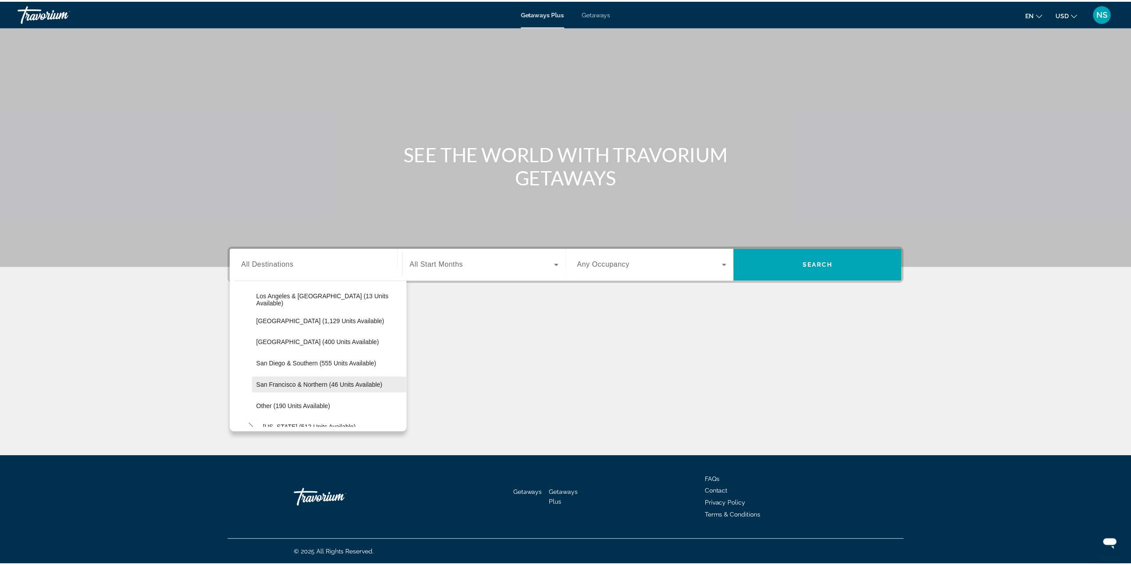
scroll to position [115, 0]
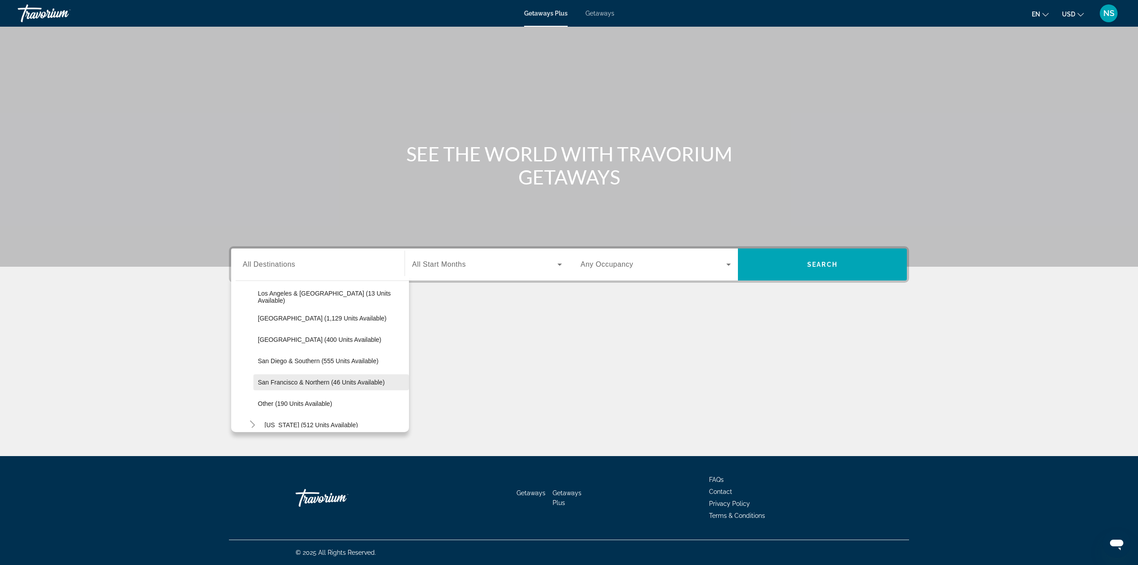
click at [316, 384] on span "San Francisco & Northern (46 units available)" at bounding box center [321, 382] width 127 height 7
type input "**********"
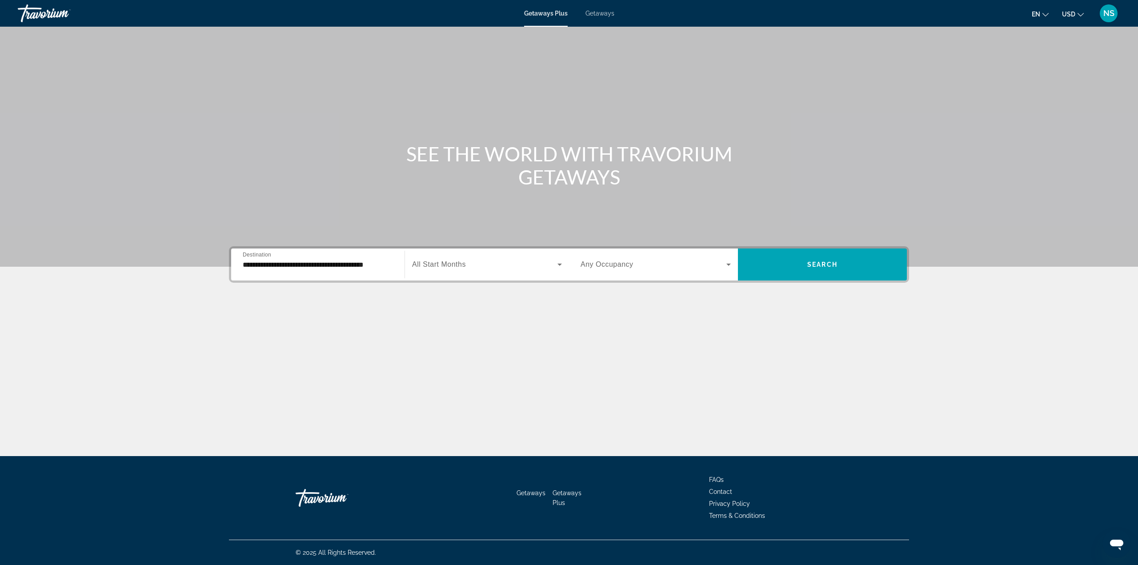
click at [486, 281] on div "**********" at bounding box center [569, 264] width 680 height 36
click at [461, 267] on span "All Start Months" at bounding box center [439, 265] width 54 height 8
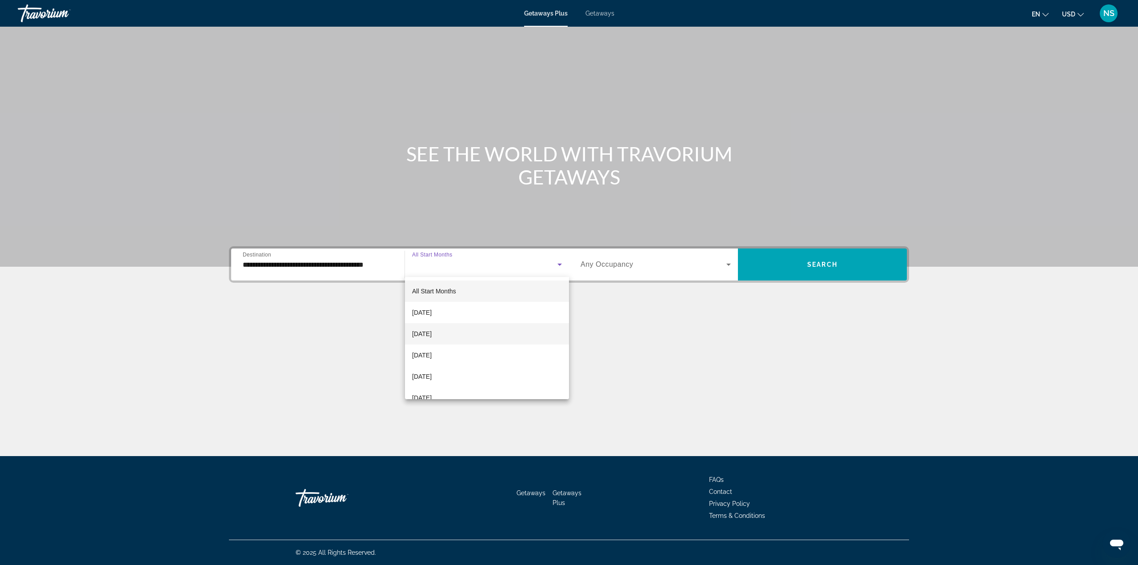
click at [432, 337] on span "[DATE]" at bounding box center [422, 334] width 20 height 11
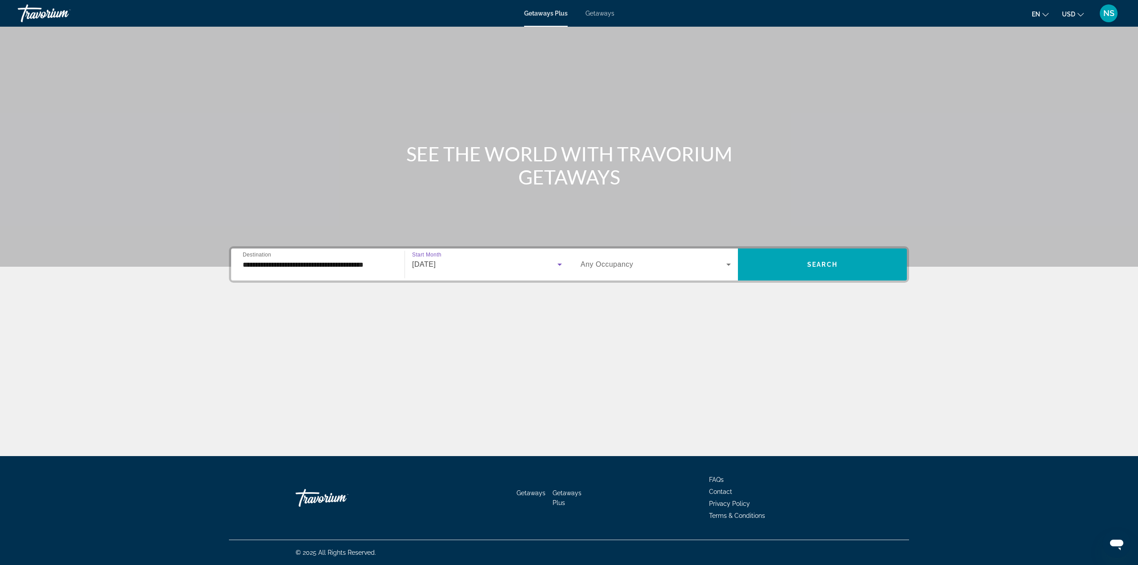
click at [618, 265] on span "Any Occupancy" at bounding box center [607, 265] width 53 height 8
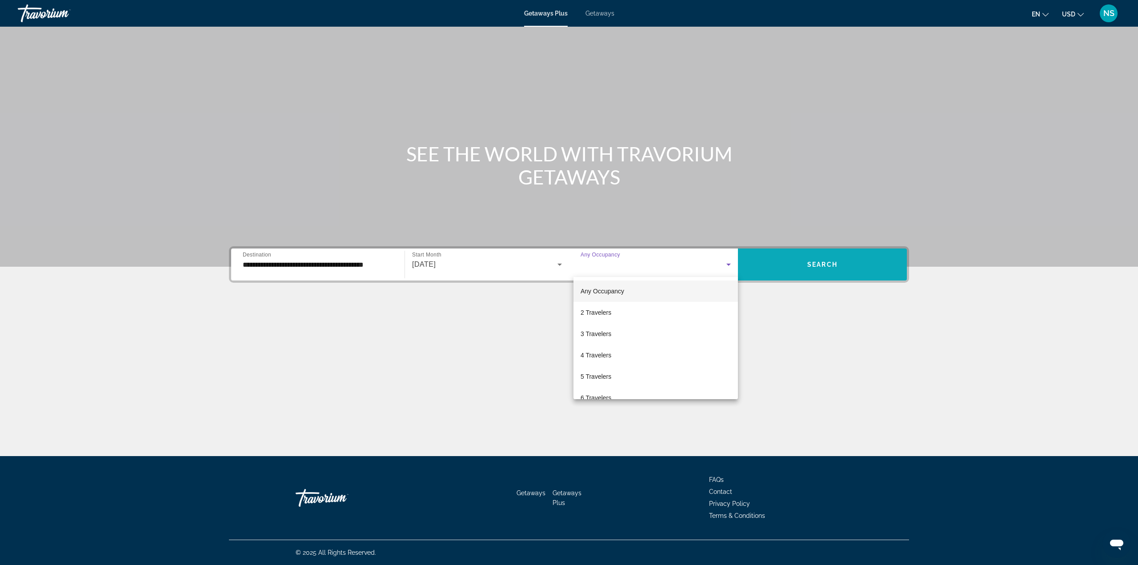
drag, startPoint x: 601, startPoint y: 309, endPoint x: 752, endPoint y: 280, distance: 154.1
click at [602, 309] on span "2 Travelers" at bounding box center [596, 312] width 31 height 11
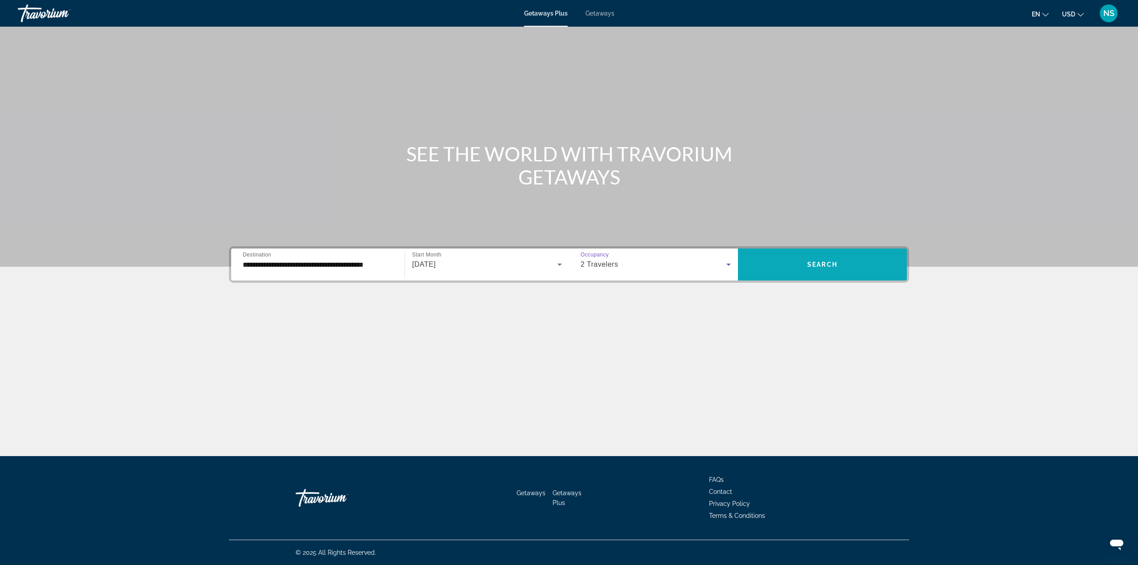
click at [792, 273] on span "Search widget" at bounding box center [822, 264] width 169 height 21
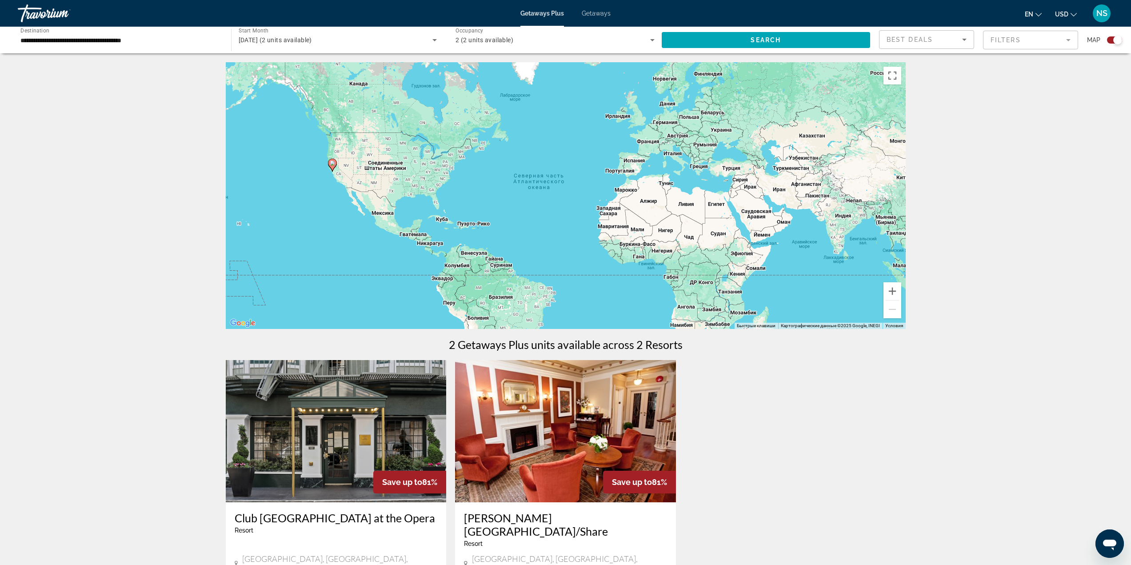
click at [327, 510] on div "Club [GEOGRAPHIC_DATA] at the [GEOGRAPHIC_DATA] - This is an adults only resort…" at bounding box center [336, 543] width 221 height 82
click at [327, 520] on h3 "Club [GEOGRAPHIC_DATA] at the Opera" at bounding box center [336, 517] width 203 height 13
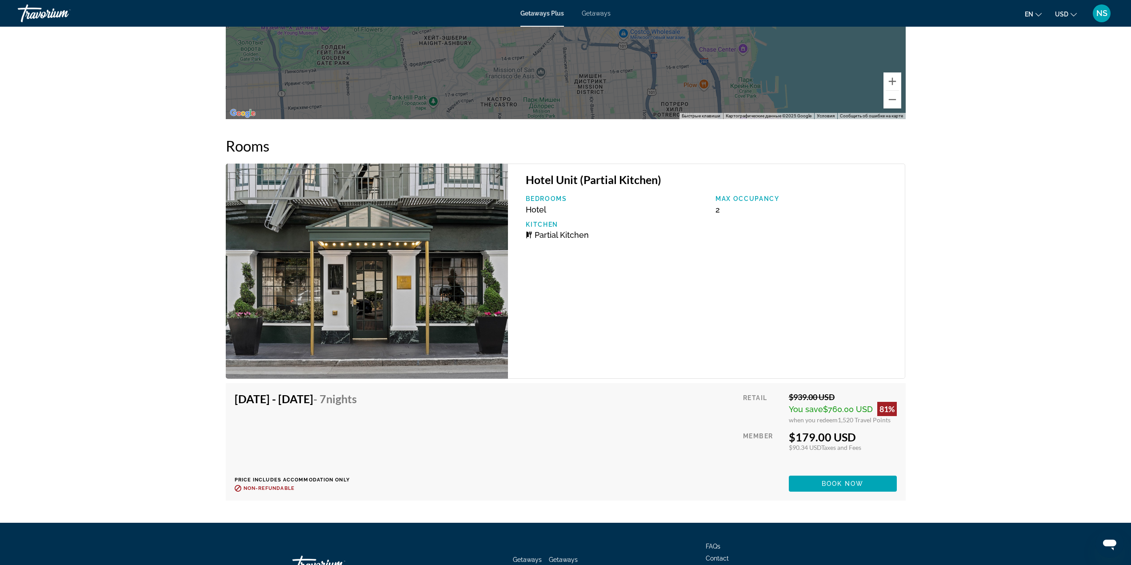
scroll to position [1373, 0]
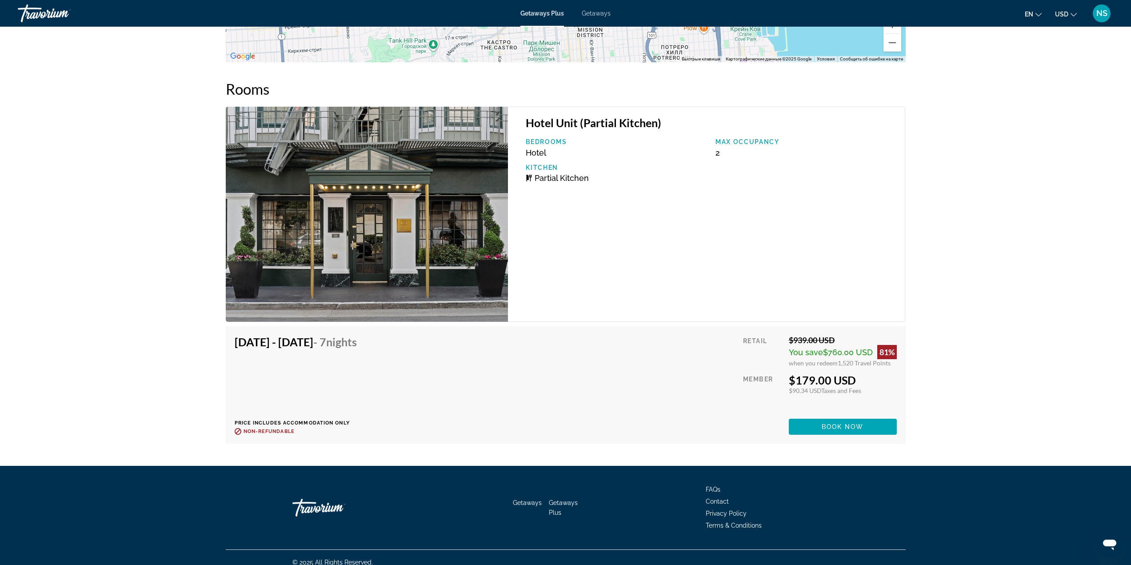
click at [595, 18] on div "Getaways Plus Getaways en English Español Français Italiano Português русский U…" at bounding box center [565, 13] width 1131 height 23
click at [594, 17] on div "Getaways Plus Getaways en English Español Français Italiano Português русский U…" at bounding box center [565, 13] width 1131 height 23
click at [592, 12] on span "Getaways" at bounding box center [596, 13] width 29 height 7
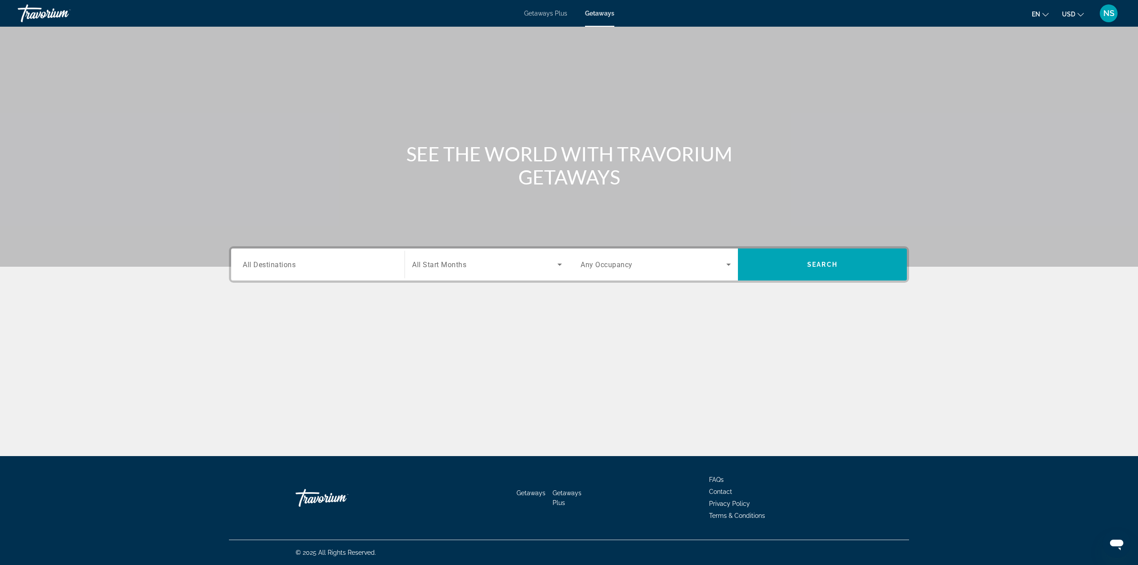
click at [297, 273] on div "Search widget" at bounding box center [318, 264] width 150 height 25
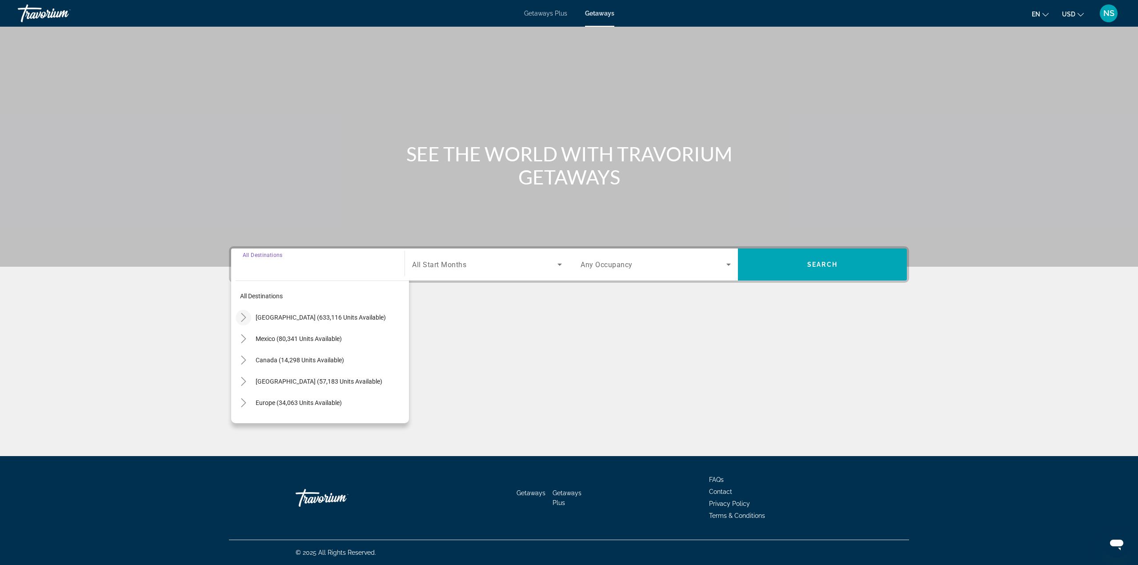
click at [241, 325] on span "Toggle United States (633,116 units available)" at bounding box center [243, 317] width 21 height 21
click at [250, 356] on icon "Toggle California (70,790 units available)" at bounding box center [252, 355] width 9 height 9
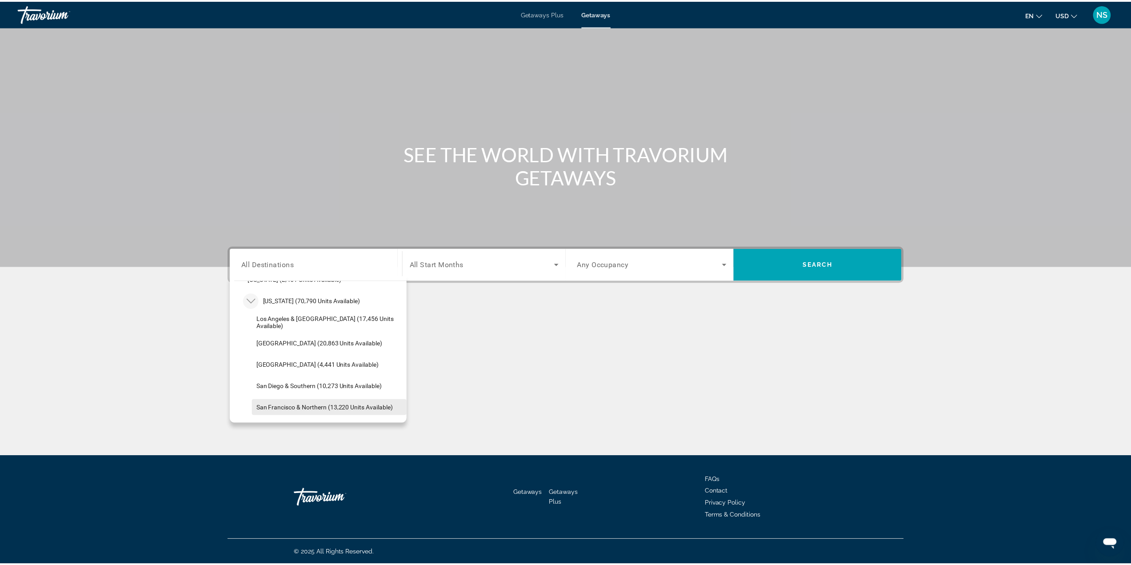
scroll to position [115, 0]
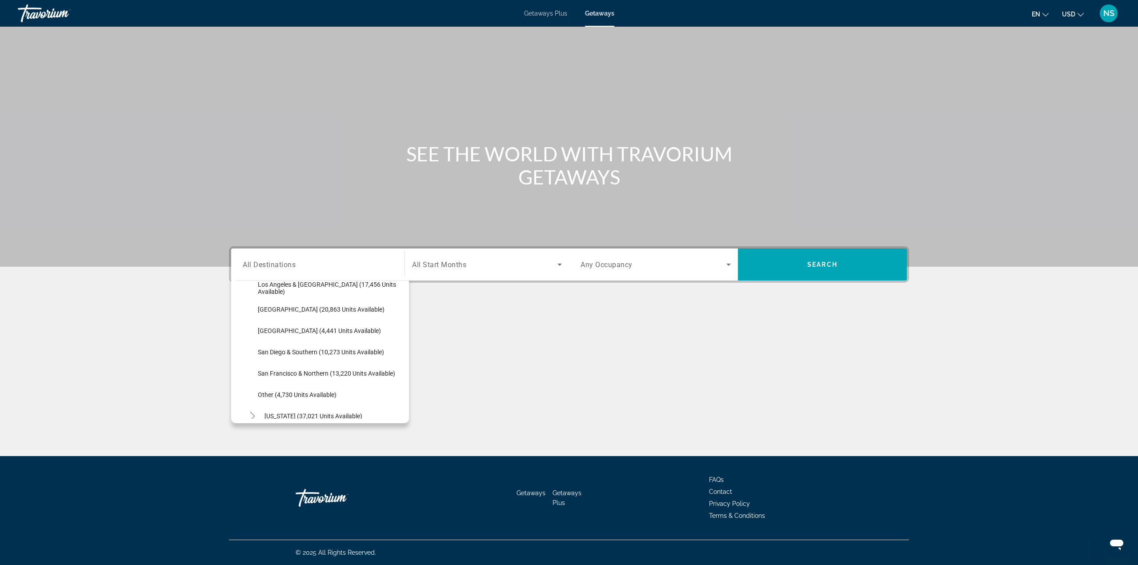
drag, startPoint x: 312, startPoint y: 375, endPoint x: 321, endPoint y: 369, distance: 11.2
click at [313, 375] on span "San Francisco & Northern (13,220 units available)" at bounding box center [326, 373] width 137 height 7
type input "**********"
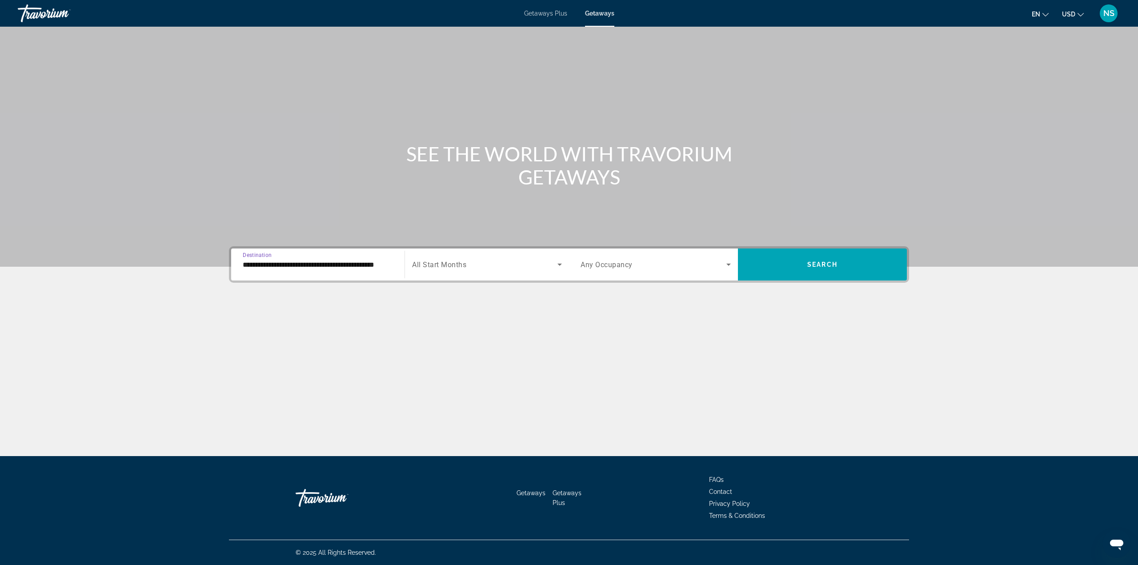
click at [464, 253] on div "Search widget" at bounding box center [487, 264] width 150 height 25
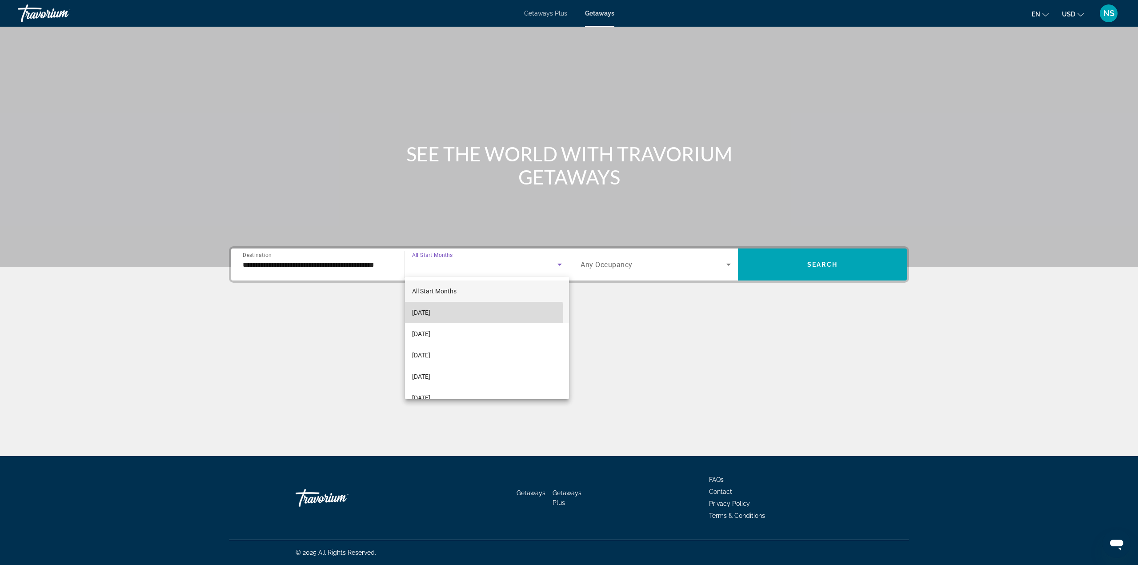
click at [430, 315] on span "[DATE]" at bounding box center [421, 312] width 18 height 11
drag, startPoint x: 449, startPoint y: 315, endPoint x: 449, endPoint y: 309, distance: 6.2
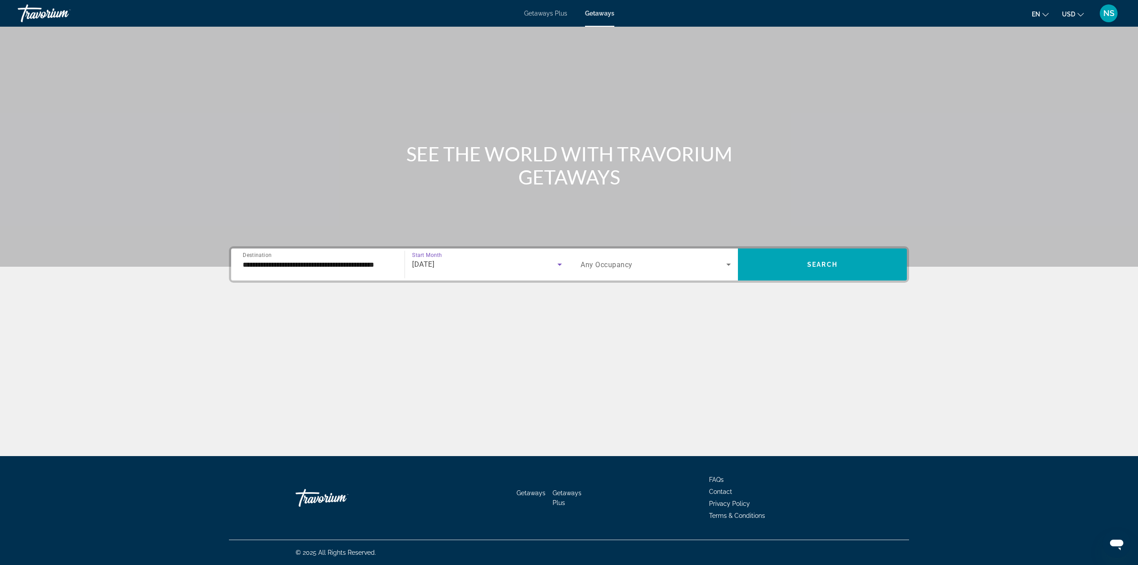
click at [434, 267] on span "[DATE]" at bounding box center [423, 264] width 22 height 8
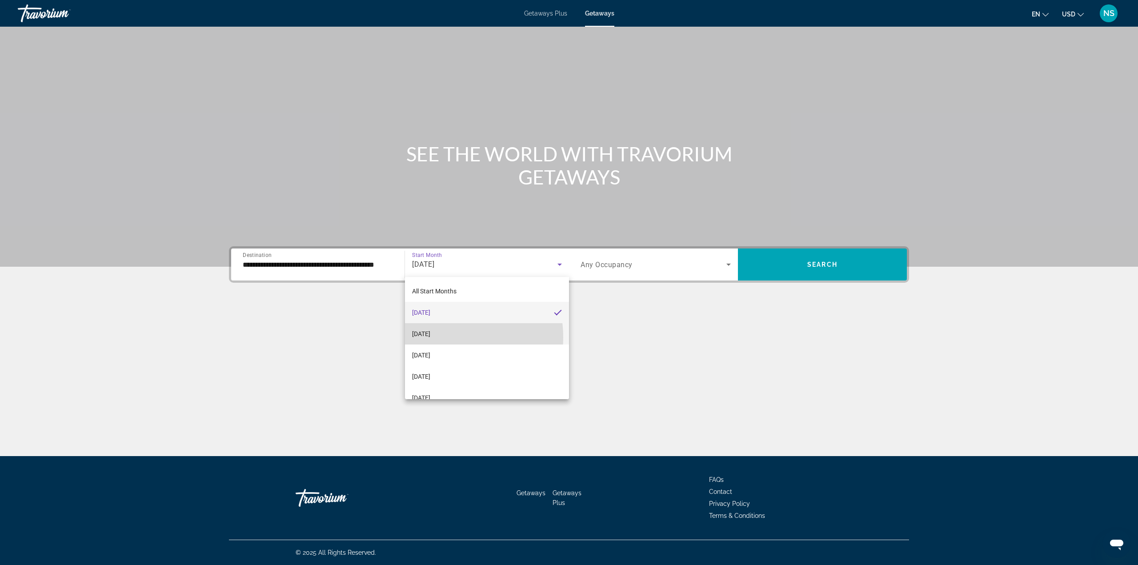
click at [430, 337] on span "[DATE]" at bounding box center [421, 334] width 18 height 11
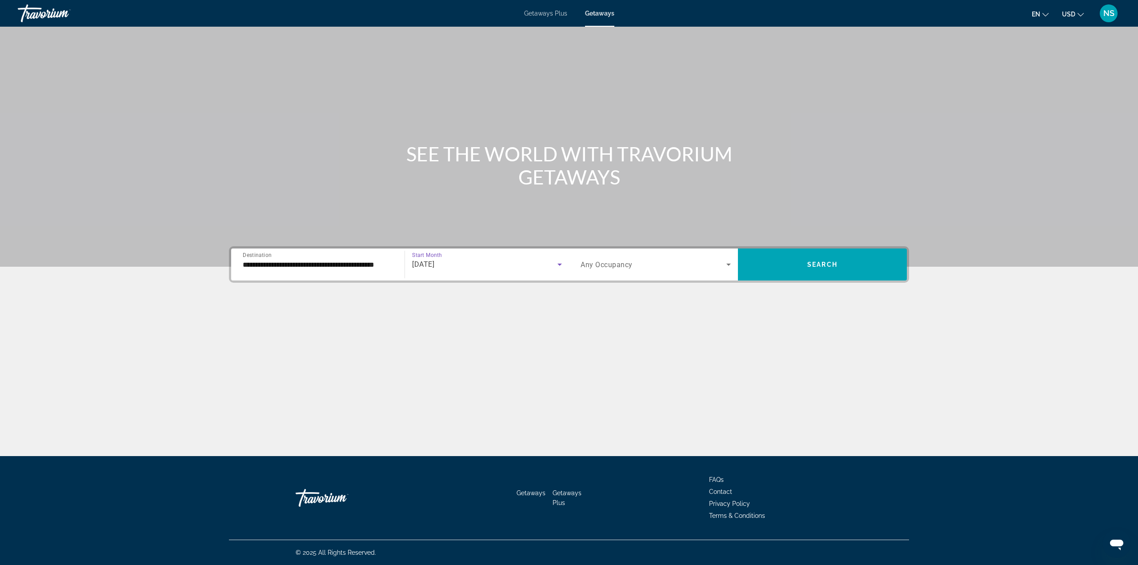
click at [618, 259] on div "Search widget" at bounding box center [656, 264] width 150 height 25
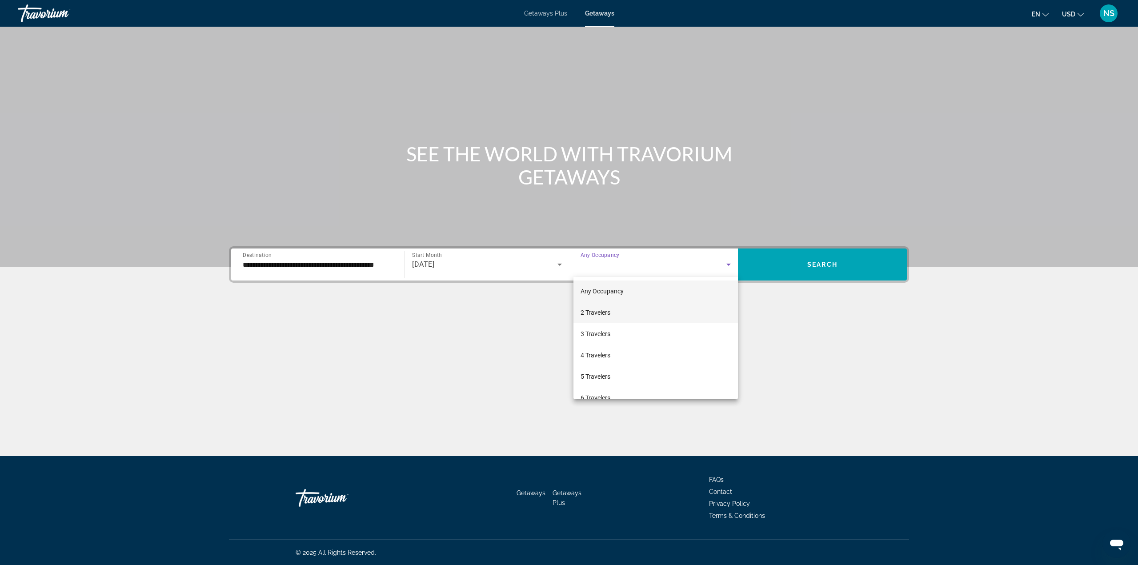
click at [613, 315] on mat-option "2 Travelers" at bounding box center [656, 312] width 164 height 21
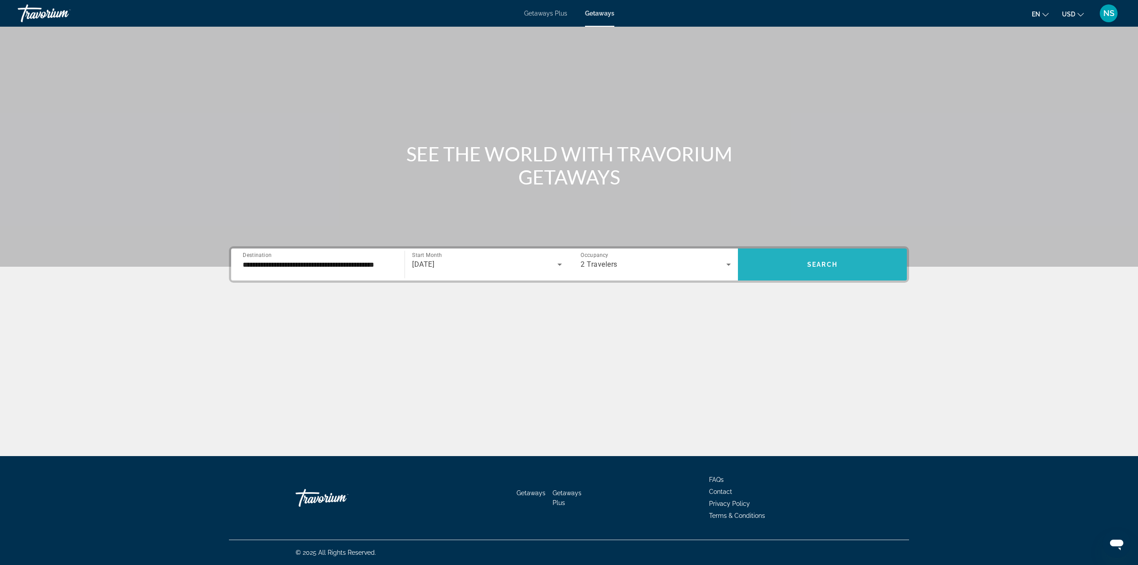
click at [788, 266] on span "Search widget" at bounding box center [822, 264] width 169 height 21
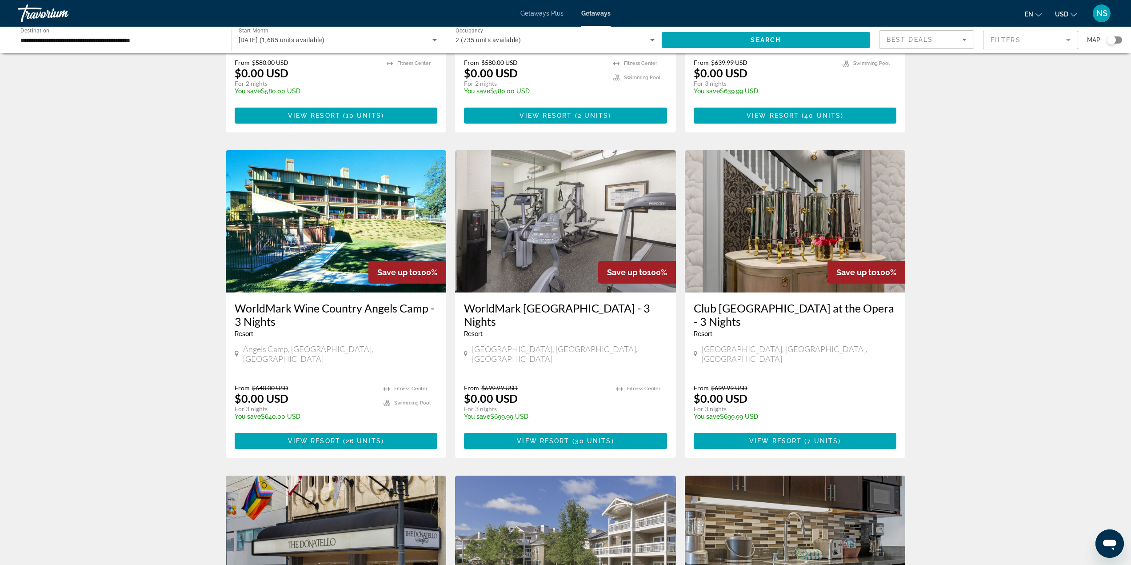
scroll to position [845, 0]
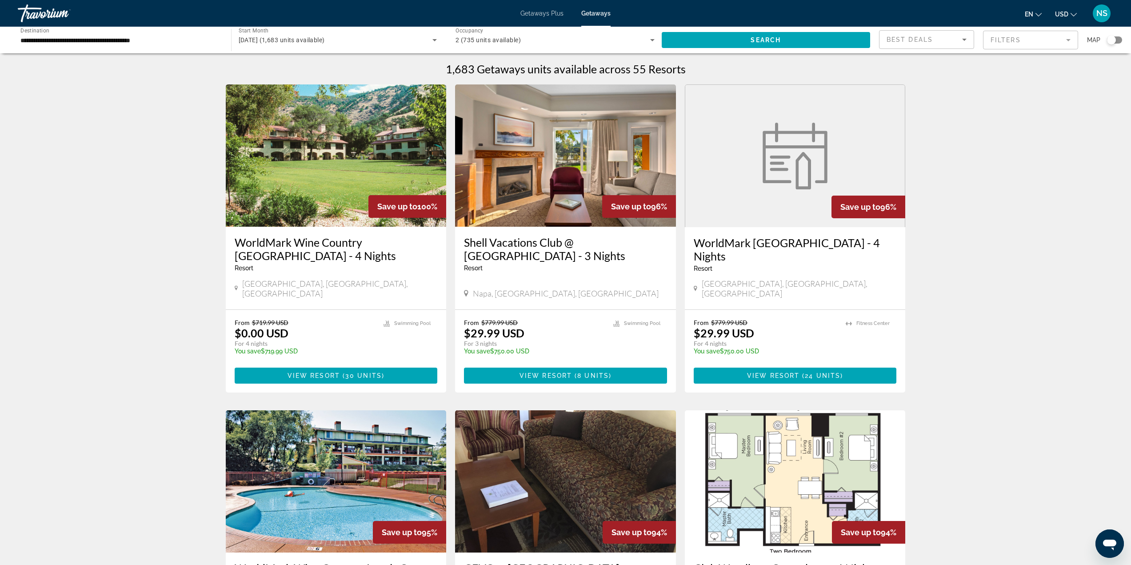
click at [760, 244] on h3 "WorldMark [GEOGRAPHIC_DATA] - 4 Nights" at bounding box center [795, 249] width 203 height 27
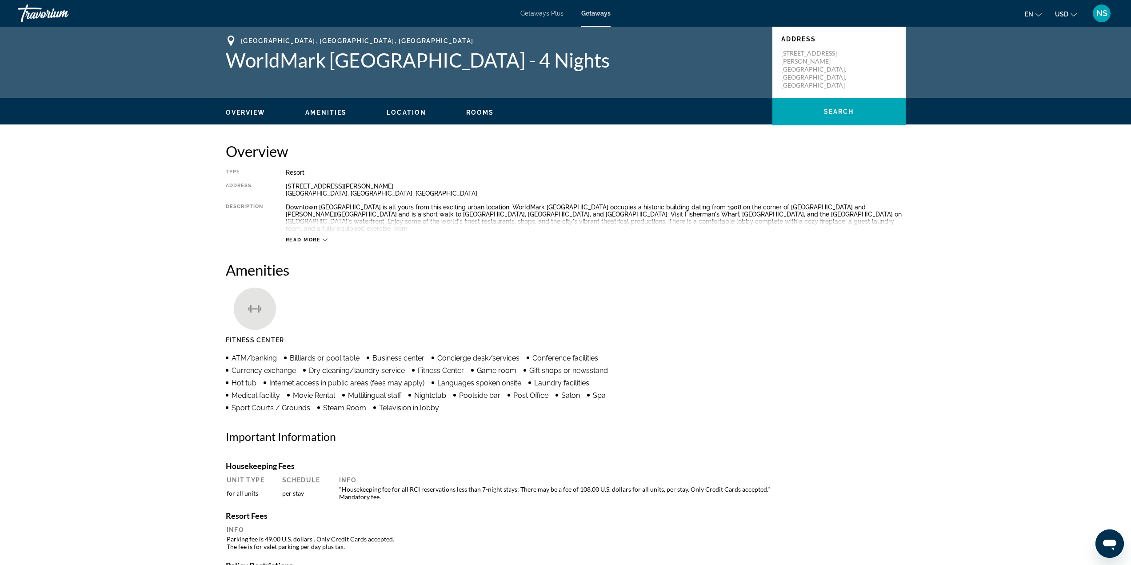
click at [597, 21] on div "Getaways Plus Getaways en English Español Français Italiano Português русский U…" at bounding box center [565, 13] width 1131 height 23
click at [598, 11] on span "Getaways" at bounding box center [596, 13] width 29 height 7
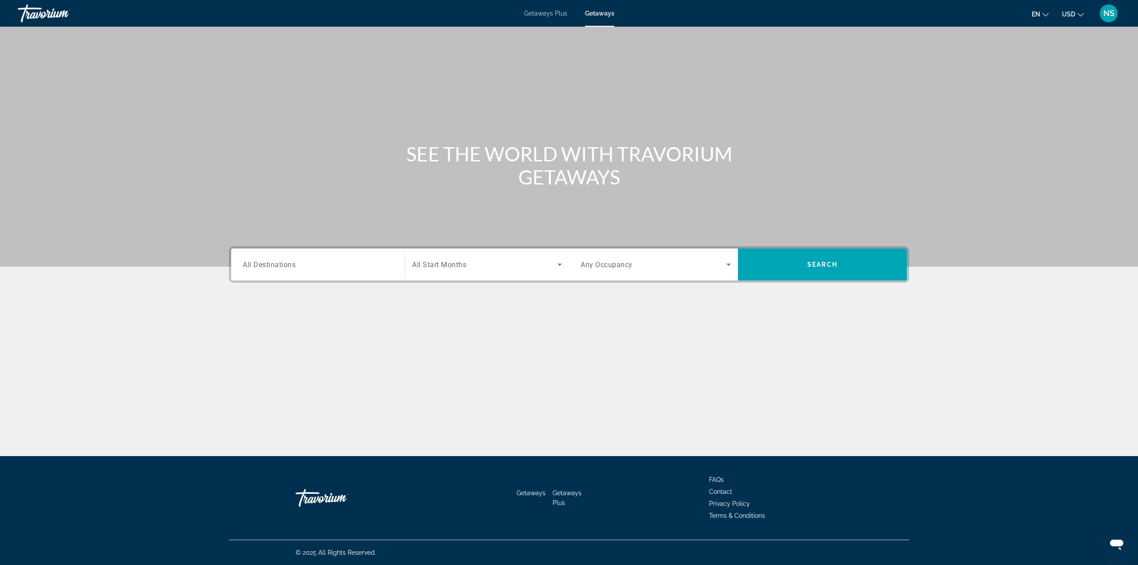
click at [339, 270] on div "Search widget" at bounding box center [318, 264] width 150 height 25
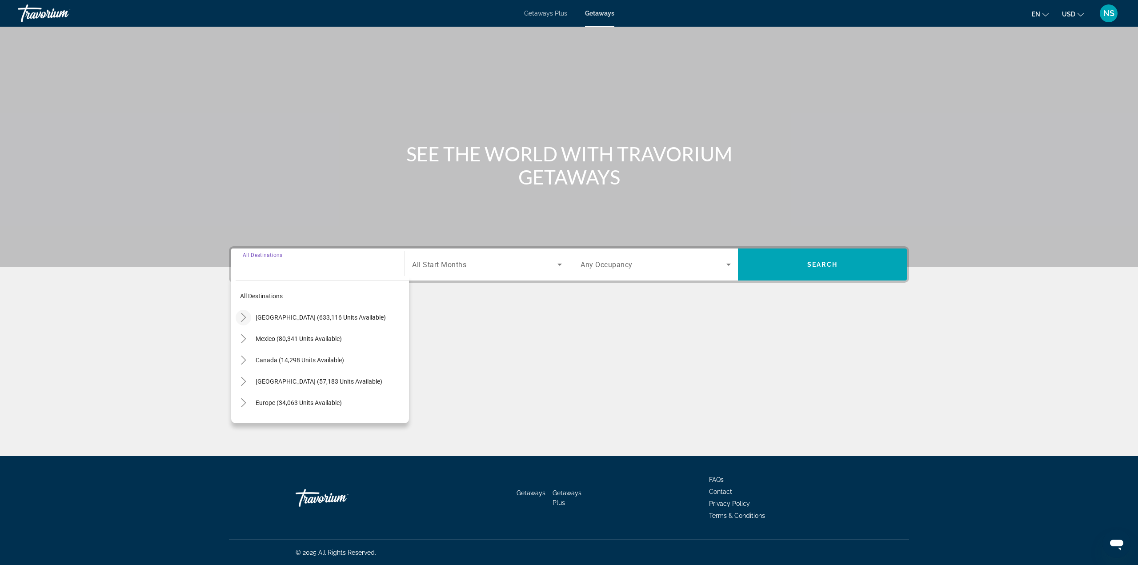
click at [240, 324] on mat-icon "Toggle United States (633,116 units available)" at bounding box center [244, 318] width 16 height 16
click at [247, 359] on mat-icon "Toggle California (70,790 units available)" at bounding box center [253, 356] width 16 height 16
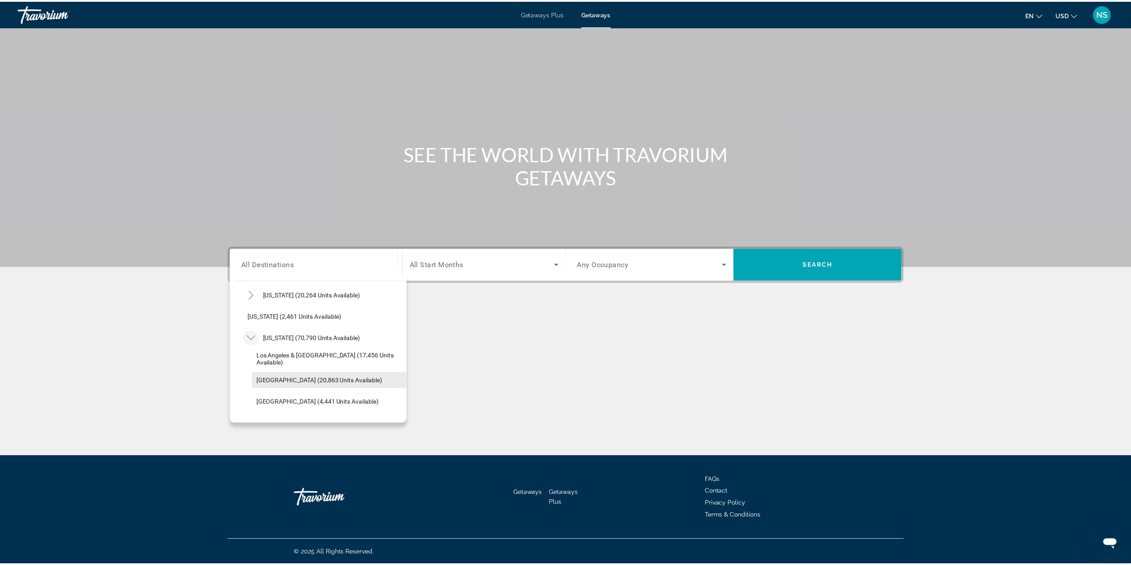
scroll to position [159, 0]
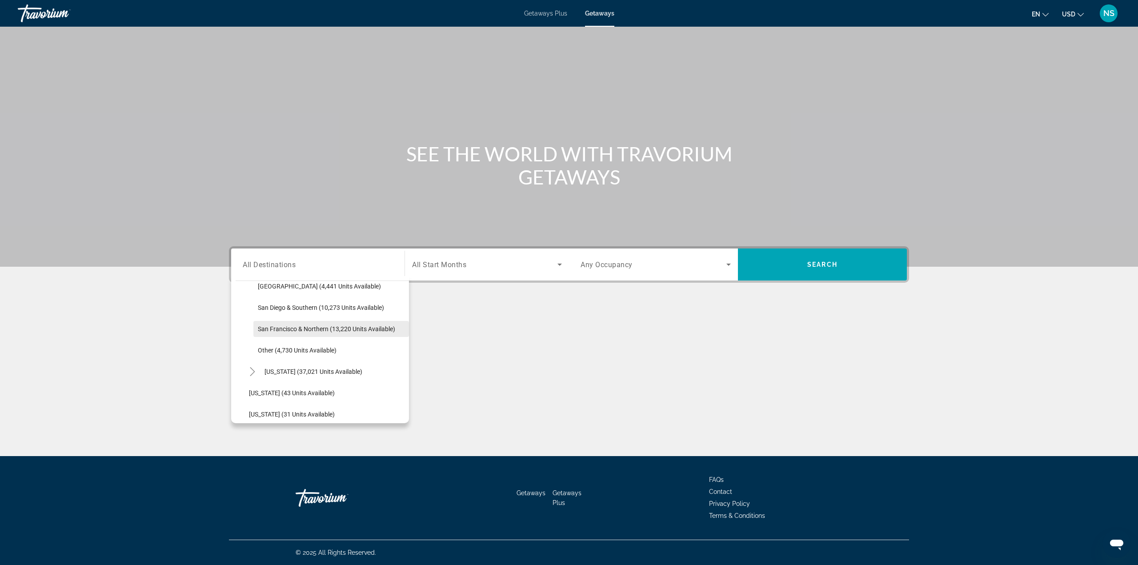
click at [330, 326] on span "San Francisco & Northern (13,220 units available)" at bounding box center [326, 328] width 137 height 7
type input "**********"
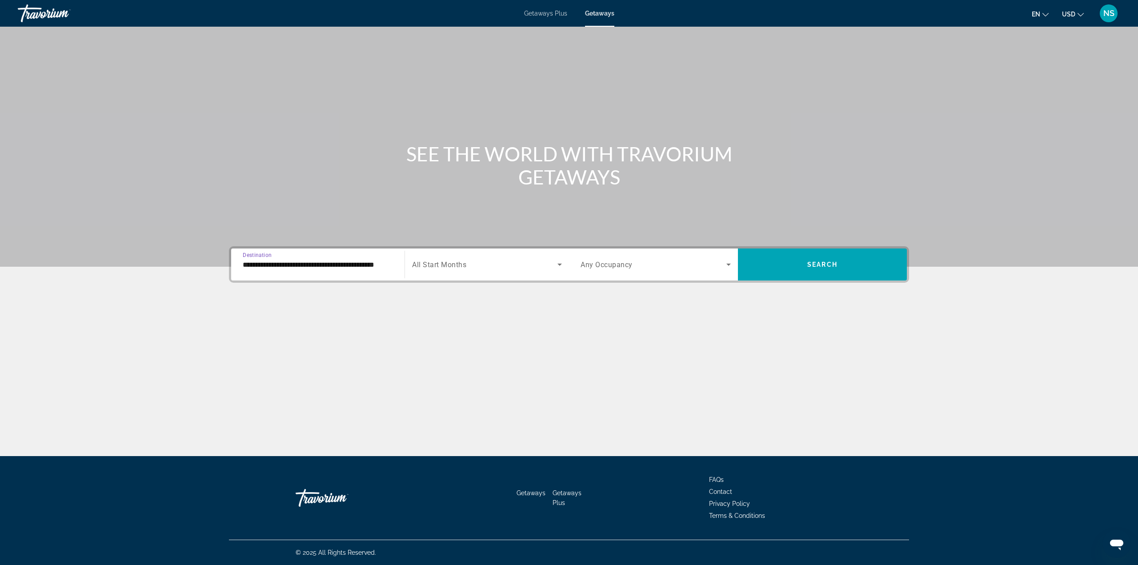
click at [457, 257] on div "Search widget" at bounding box center [487, 264] width 150 height 25
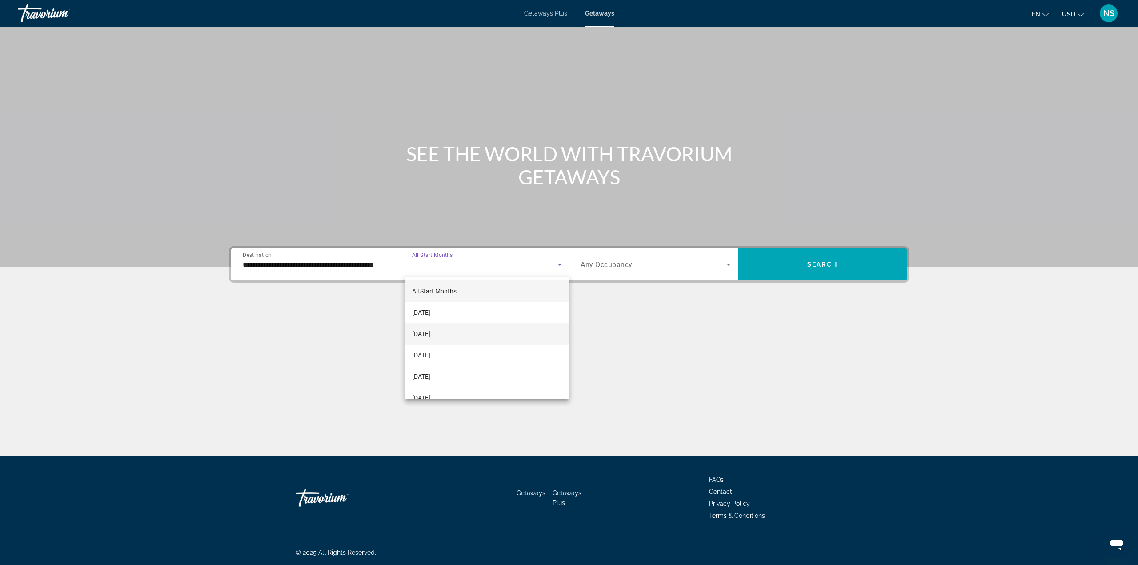
click at [430, 337] on span "[DATE]" at bounding box center [421, 334] width 18 height 11
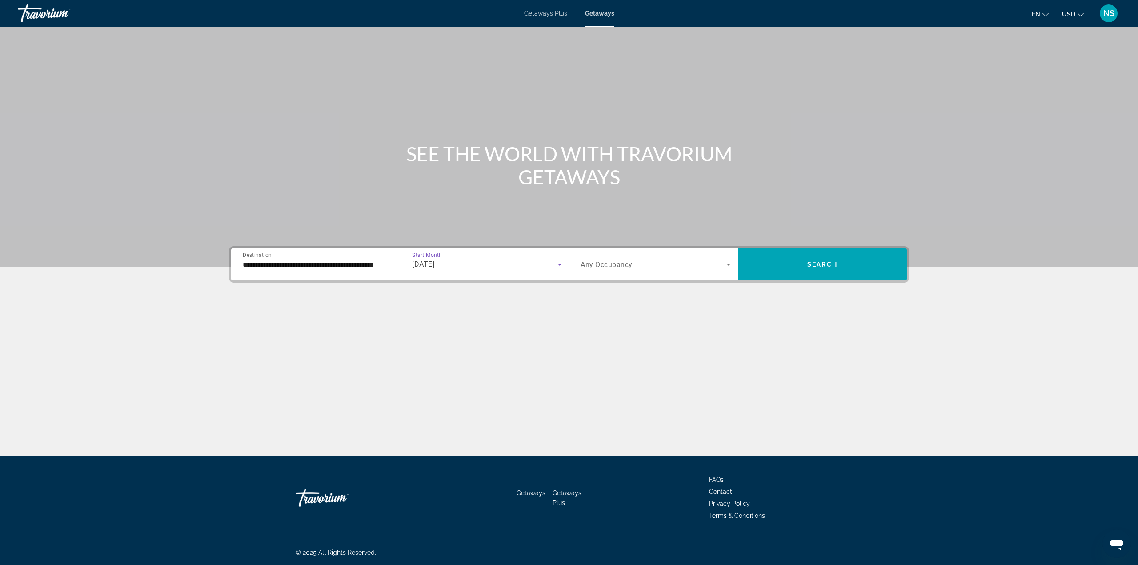
click at [582, 259] on span "Search widget" at bounding box center [654, 264] width 146 height 11
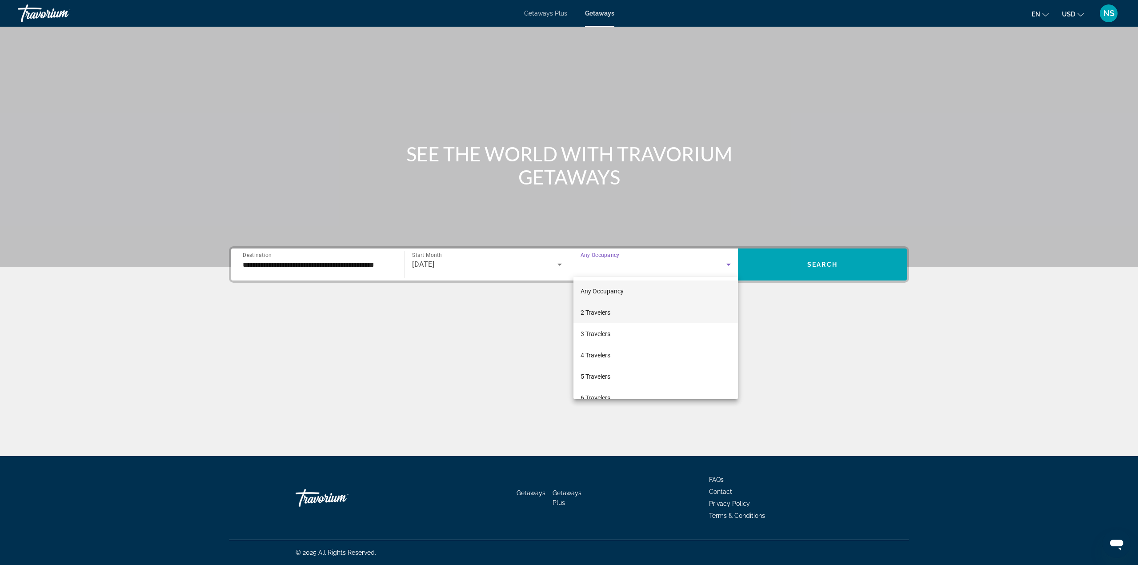
drag, startPoint x: 633, startPoint y: 313, endPoint x: 644, endPoint y: 312, distance: 11.1
click at [633, 313] on mat-option "2 Travelers" at bounding box center [656, 312] width 164 height 21
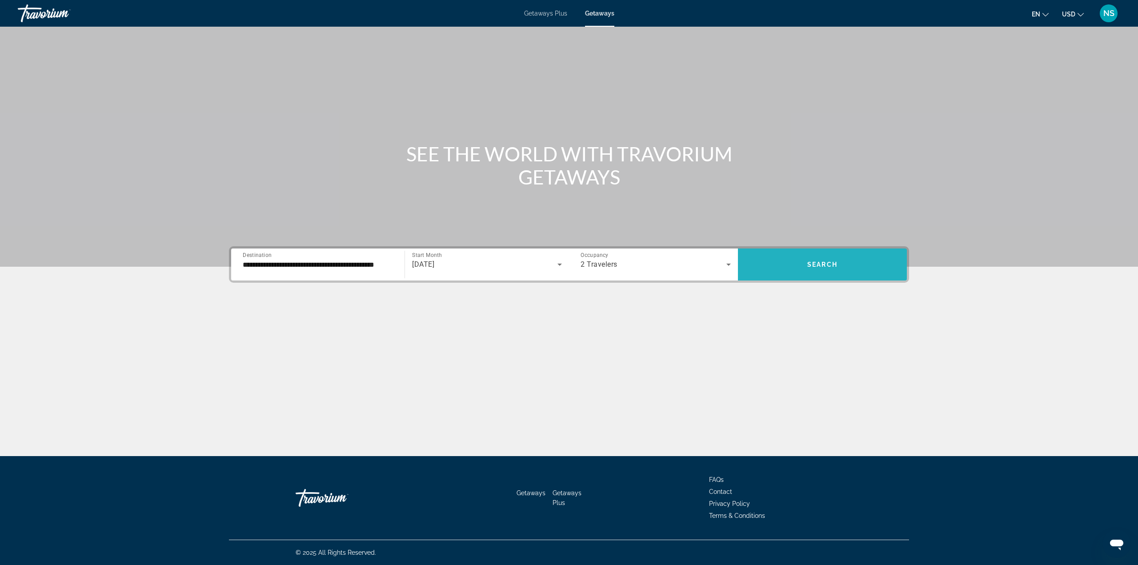
click at [816, 274] on span "Search widget" at bounding box center [822, 264] width 169 height 21
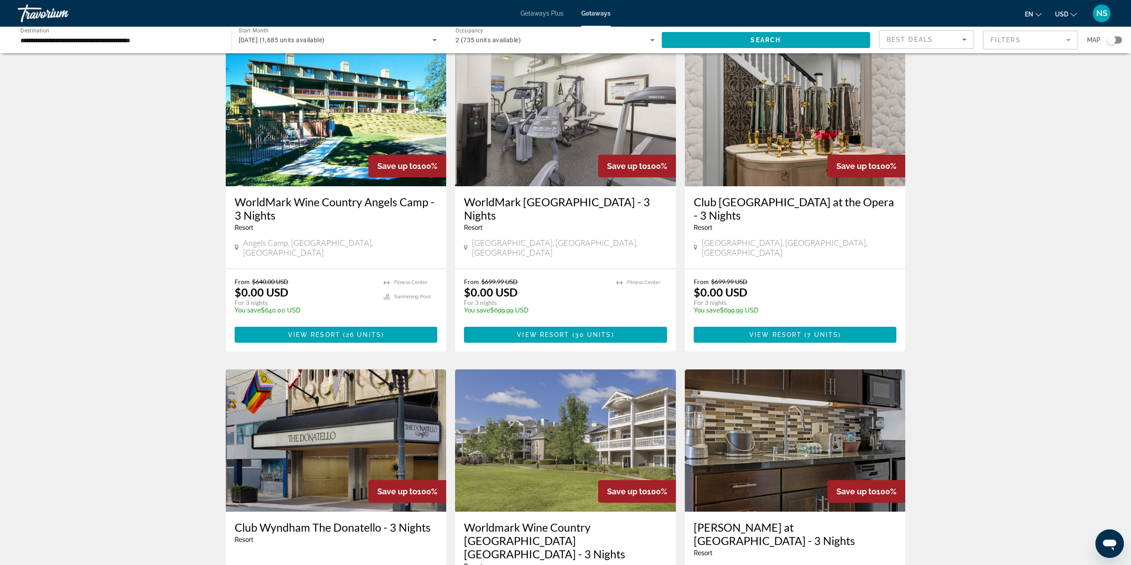
scroll to position [705, 0]
click at [763, 196] on h3 "Club [GEOGRAPHIC_DATA] at the Opera - 3 Nights" at bounding box center [795, 209] width 203 height 27
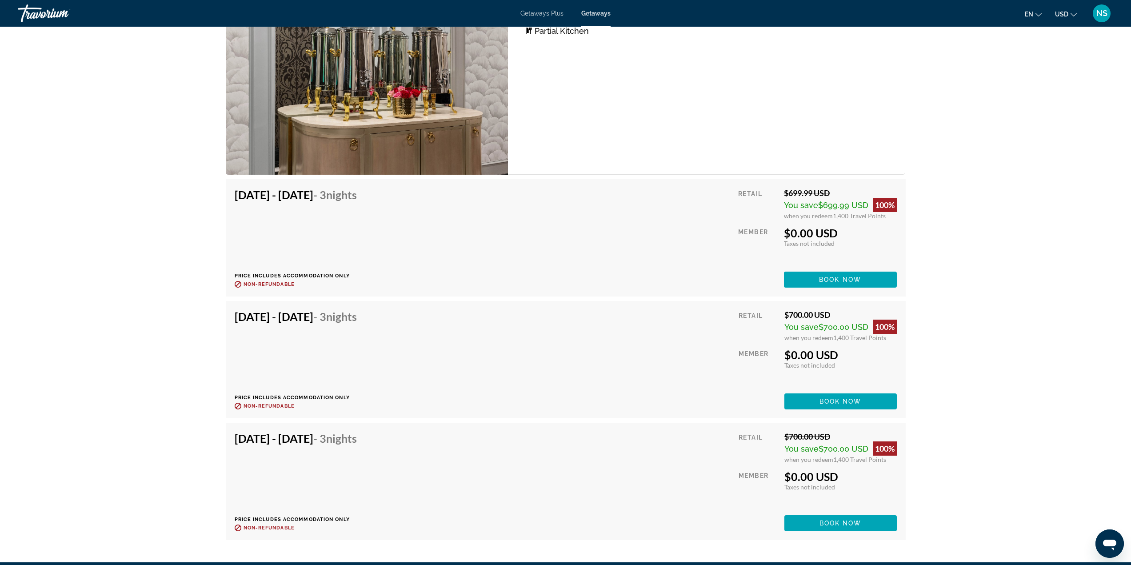
scroll to position [1580, 0]
